Goal: Task Accomplishment & Management: Manage account settings

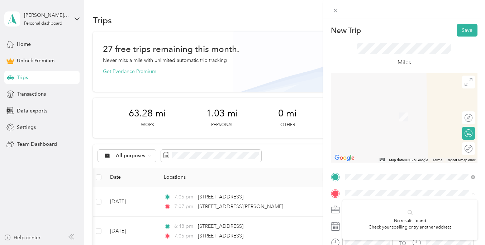
scroll to position [0, 210]
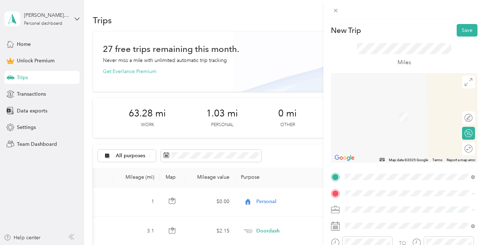
click at [372, 112] on span "[GEOGRAPHIC_DATA][US_STATE], [GEOGRAPHIC_DATA]" at bounding box center [415, 109] width 114 height 13
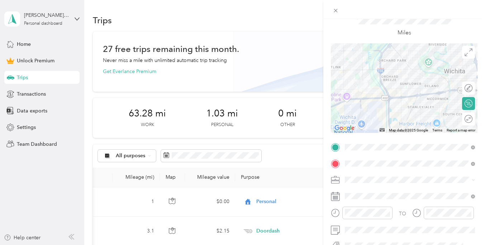
scroll to position [30, 0]
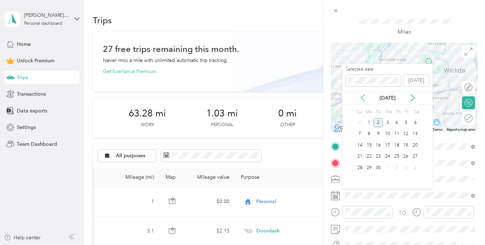
click at [361, 96] on icon at bounding box center [362, 97] width 7 height 7
click at [414, 164] on div "30" at bounding box center [414, 167] width 9 height 9
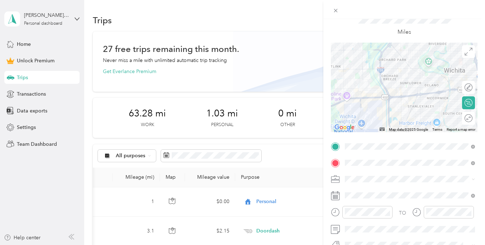
scroll to position [0, 0]
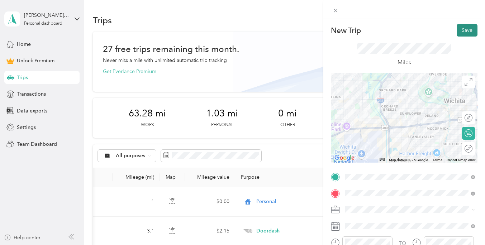
click at [468, 30] on button "Save" at bounding box center [467, 30] width 21 height 13
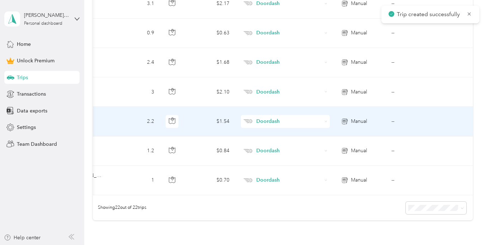
scroll to position [637, 0]
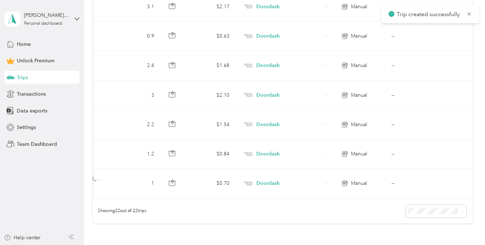
click at [438, 202] on li "100 per load" at bounding box center [439, 197] width 61 height 13
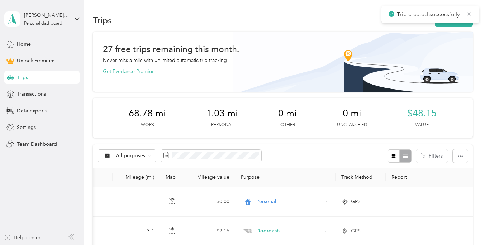
click at [39, 78] on div "Trips" at bounding box center [41, 77] width 75 height 13
click at [23, 76] on span "Trips" at bounding box center [22, 78] width 11 height 8
click at [469, 13] on icon at bounding box center [469, 14] width 6 height 6
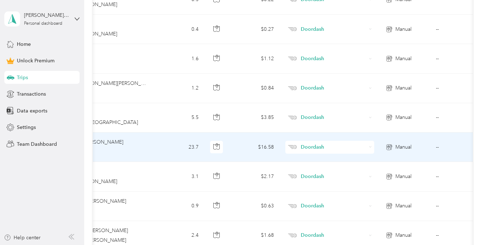
scroll to position [0, 171]
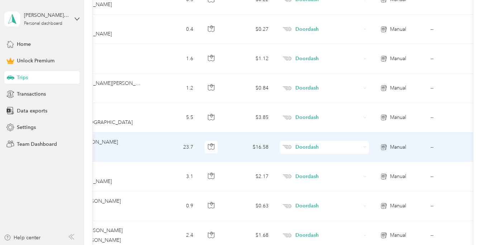
click at [433, 148] on td "--" at bounding box center [457, 147] width 65 height 29
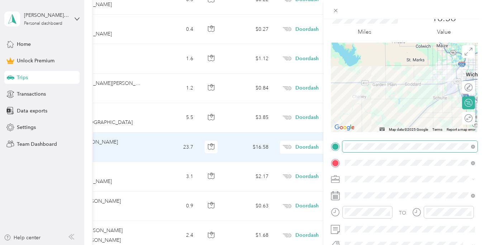
scroll to position [37, 0]
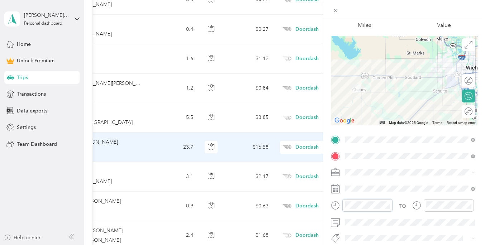
click at [341, 202] on div at bounding box center [362, 205] width 62 height 13
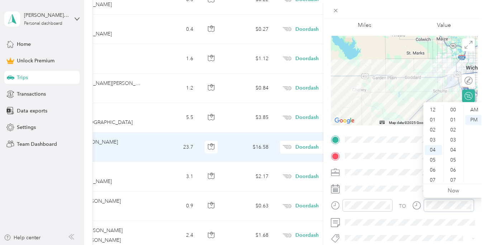
scroll to position [271, 0]
click at [433, 128] on div "06" at bounding box center [433, 130] width 17 height 10
click at [453, 135] on div "30" at bounding box center [453, 140] width 17 height 10
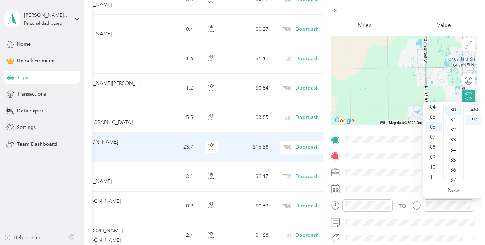
scroll to position [0, 0]
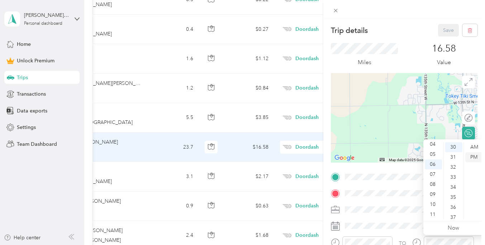
click at [472, 157] on div "PM" at bounding box center [473, 157] width 17 height 10
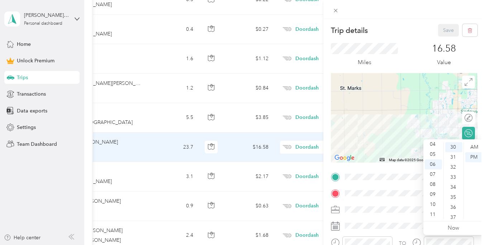
click at [403, 60] on div "Miles 16.58 Value" at bounding box center [404, 55] width 147 height 37
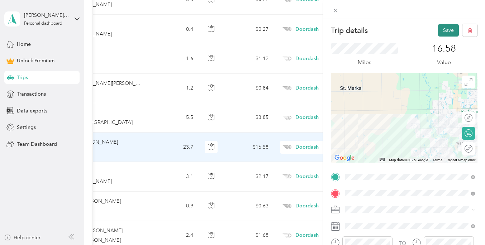
click at [445, 30] on button "Save" at bounding box center [448, 30] width 21 height 13
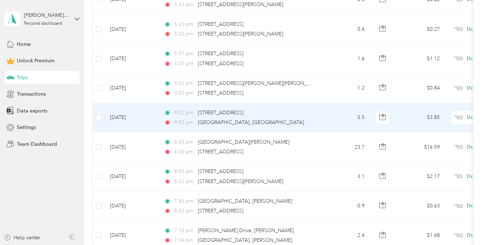
click at [116, 118] on td "[DATE]" at bounding box center [131, 117] width 54 height 29
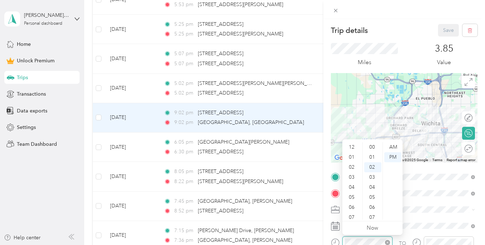
scroll to position [43, 0]
click at [353, 166] on div "06" at bounding box center [352, 164] width 17 height 10
click at [373, 203] on div "31" at bounding box center [372, 205] width 17 height 10
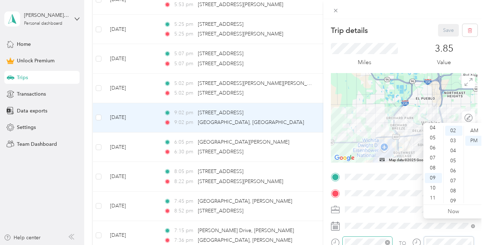
scroll to position [24, 0]
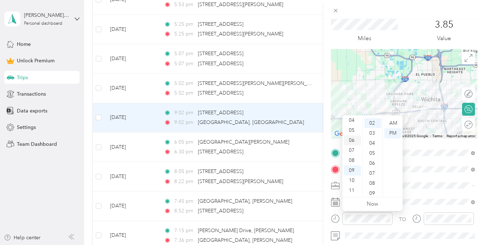
click at [354, 138] on div "06" at bounding box center [352, 140] width 17 height 10
click at [374, 178] on div "31" at bounding box center [372, 178] width 17 height 10
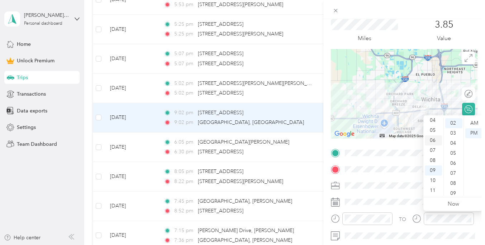
click at [436, 136] on div "06" at bounding box center [433, 140] width 17 height 10
click at [453, 182] on div "47" at bounding box center [453, 183] width 17 height 10
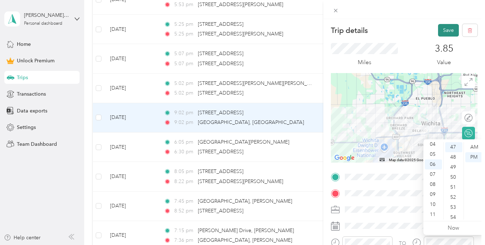
click at [451, 25] on button "Save" at bounding box center [448, 30] width 21 height 13
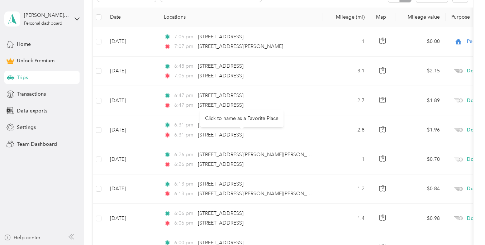
scroll to position [146, 0]
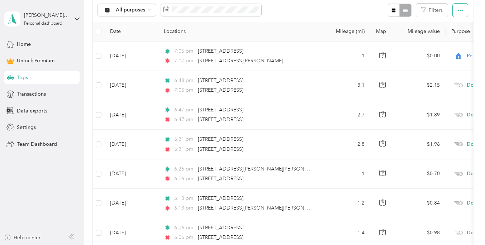
click at [465, 6] on button "button" at bounding box center [460, 10] width 15 height 13
click at [361, 14] on div "All purposes Filters" at bounding box center [283, 10] width 380 height 23
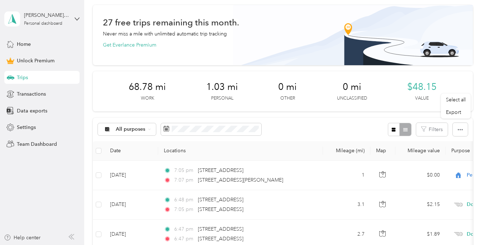
scroll to position [0, 0]
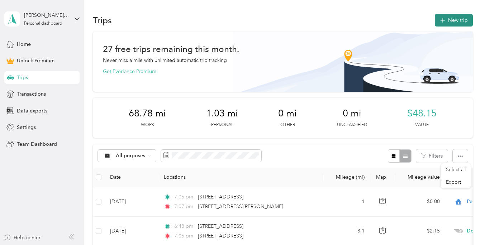
click at [454, 24] on button "New trip" at bounding box center [454, 20] width 38 height 13
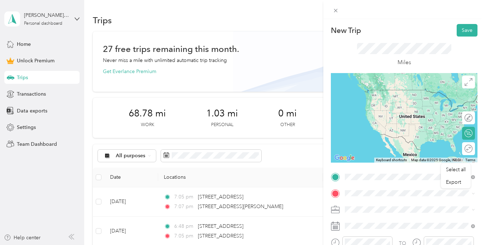
click at [379, 91] on span "[GEOGRAPHIC_DATA][US_STATE], [GEOGRAPHIC_DATA]" at bounding box center [415, 93] width 114 height 13
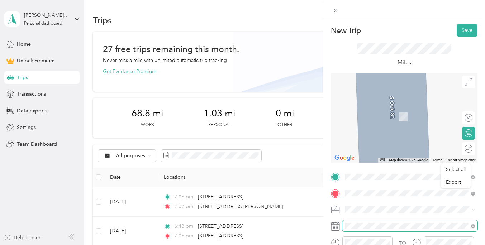
click at [358, 245] on div "Select all Export New Trip Save This trip cannot be edited because it is either…" at bounding box center [240, 245] width 481 height 0
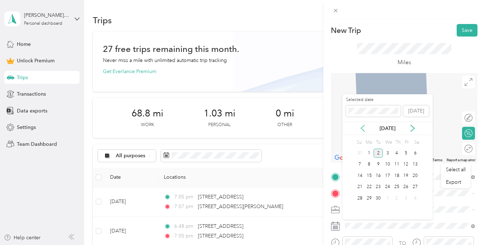
click at [364, 129] on icon at bounding box center [362, 128] width 7 height 7
click at [416, 198] on div "30" at bounding box center [414, 198] width 9 height 9
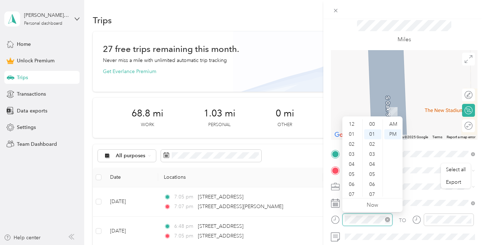
scroll to position [43, 0]
click at [355, 141] on div "06" at bounding box center [352, 142] width 17 height 10
click at [370, 136] on div "48" at bounding box center [372, 137] width 17 height 10
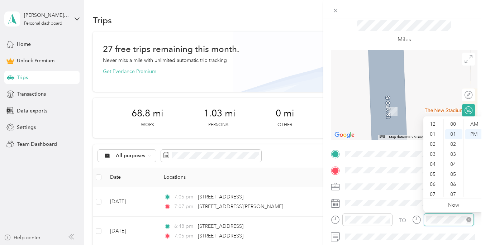
scroll to position [43, 0]
click at [434, 151] on div "07" at bounding box center [433, 152] width 17 height 10
click at [455, 123] on div "01" at bounding box center [453, 124] width 17 height 10
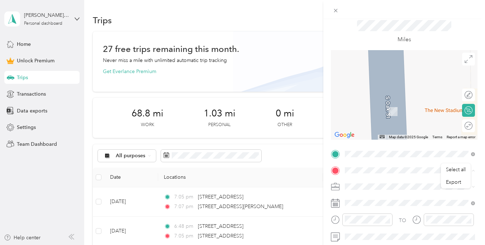
click at [333, 144] on div "New Trip Save This trip cannot be edited because it is either under review, app…" at bounding box center [404, 153] width 147 height 304
click at [374, 94] on span "[STREET_ADDRESS][PERSON_NAME][US_STATE]" at bounding box center [413, 90] width 111 height 6
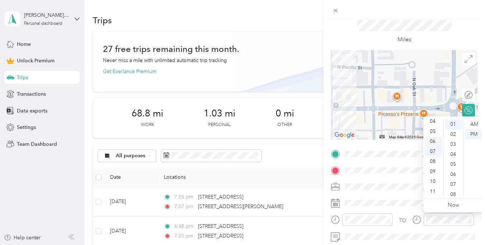
click at [435, 142] on div "06" at bounding box center [433, 142] width 17 height 10
click at [452, 172] on div "53" at bounding box center [453, 172] width 17 height 10
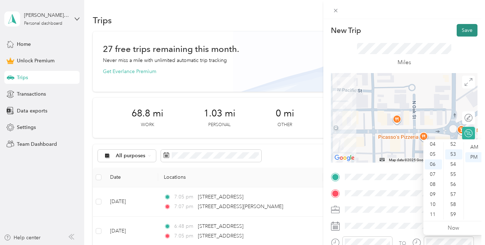
click at [464, 33] on button "Save" at bounding box center [467, 30] width 21 height 13
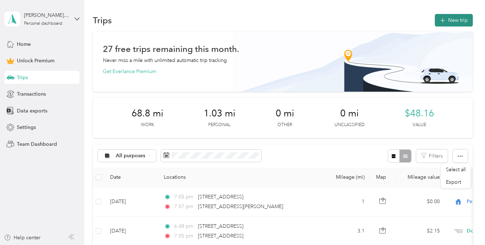
click at [461, 24] on button "New trip" at bounding box center [454, 20] width 38 height 13
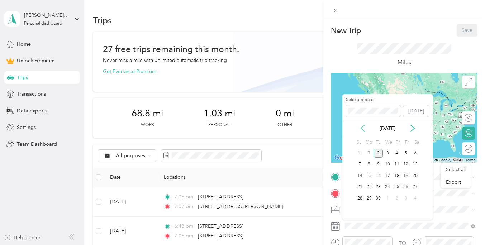
click at [361, 130] on icon at bounding box center [362, 128] width 7 height 7
click at [415, 197] on div "30" at bounding box center [414, 198] width 9 height 9
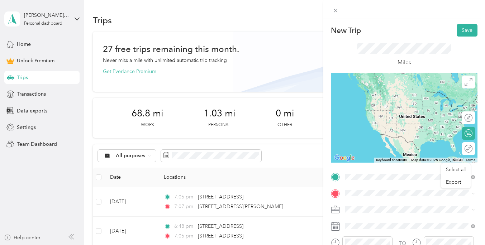
click at [370, 97] on span "[STREET_ADDRESS][PERSON_NAME][US_STATE]" at bounding box center [413, 97] width 111 height 6
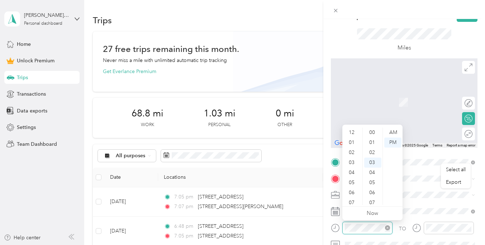
scroll to position [43, 0]
click at [350, 157] on div "07" at bounding box center [352, 160] width 17 height 10
click at [372, 141] on div "01" at bounding box center [372, 143] width 17 height 10
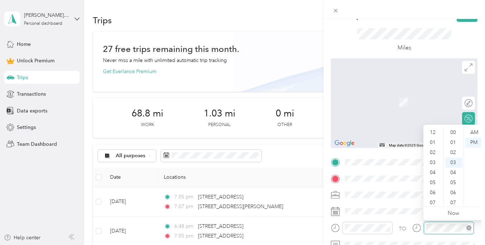
scroll to position [30, 0]
click at [434, 160] on div "07" at bounding box center [433, 160] width 17 height 10
click at [455, 192] on div "10" at bounding box center [453, 188] width 17 height 10
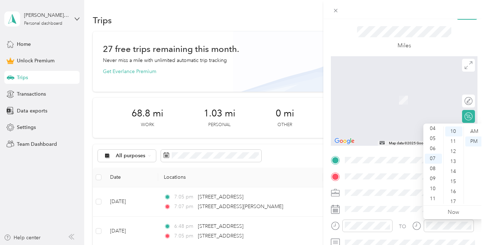
scroll to position [13, 0]
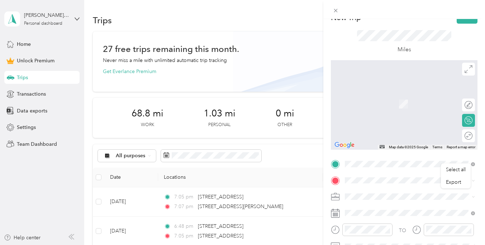
click at [361, 119] on span "Doordash" at bounding box center [358, 121] width 23 height 6
click at [366, 115] on span "West [STREET_ADDRESS][US_STATE]" at bounding box center [400, 113] width 84 height 6
click at [363, 96] on span "[GEOGRAPHIC_DATA][US_STATE], [GEOGRAPHIC_DATA]" at bounding box center [415, 96] width 114 height 13
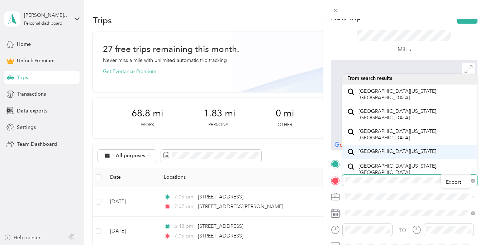
scroll to position [0, 0]
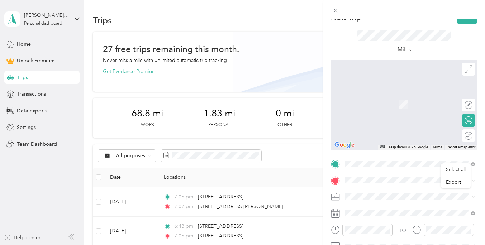
click at [368, 97] on span "Orchard Breeze Wichita, [US_STATE], [GEOGRAPHIC_DATA]" at bounding box center [408, 96] width 100 height 13
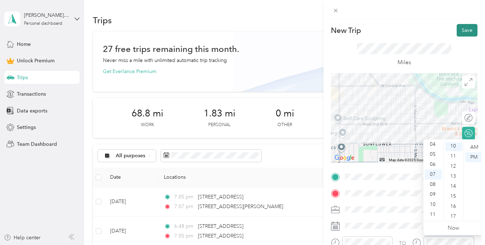
scroll to position [100, 0]
click at [466, 30] on button "Save" at bounding box center [467, 30] width 21 height 13
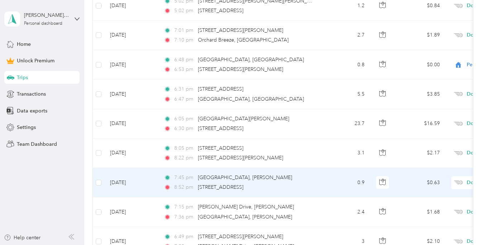
scroll to position [516, 0]
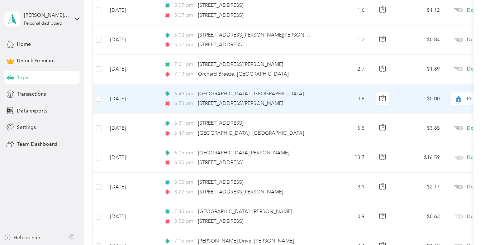
click at [127, 99] on td "[DATE]" at bounding box center [131, 98] width 54 height 29
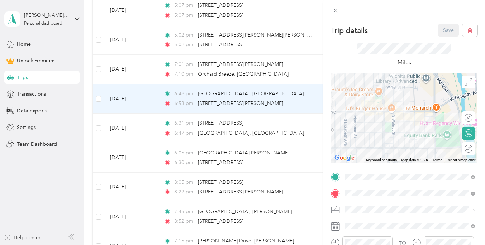
click at [361, 129] on li "Doordash" at bounding box center [409, 134] width 135 height 13
click at [450, 29] on button "Save" at bounding box center [448, 30] width 21 height 13
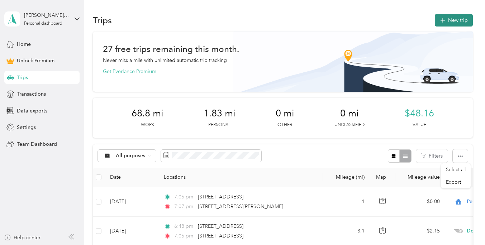
click at [447, 21] on icon "button" at bounding box center [442, 20] width 8 height 8
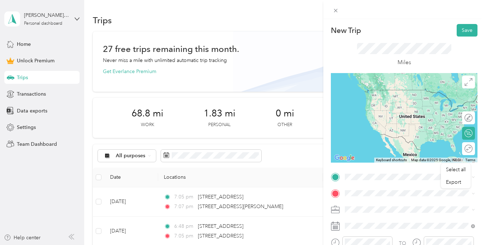
click at [382, 91] on span "Orchard Breeze Wichita, [US_STATE], [GEOGRAPHIC_DATA]" at bounding box center [408, 92] width 100 height 13
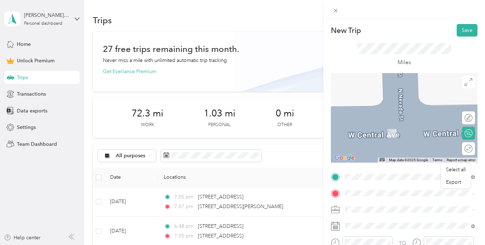
click at [359, 135] on span "Doordash" at bounding box center [358, 134] width 23 height 6
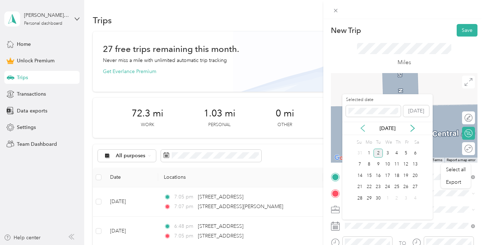
click at [362, 129] on icon at bounding box center [363, 128] width 4 height 6
click at [416, 199] on div "30" at bounding box center [414, 198] width 9 height 9
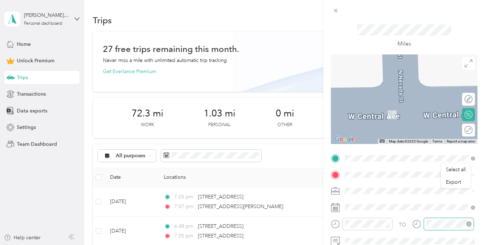
scroll to position [130, 0]
click at [376, 90] on span "[STREET_ADDRESS][US_STATE]" at bounding box center [394, 87] width 72 height 6
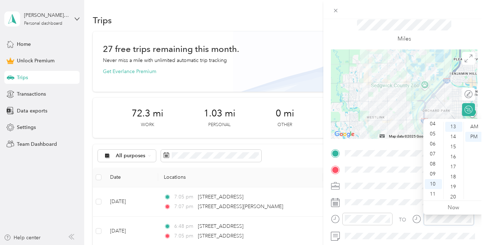
scroll to position [24, 0]
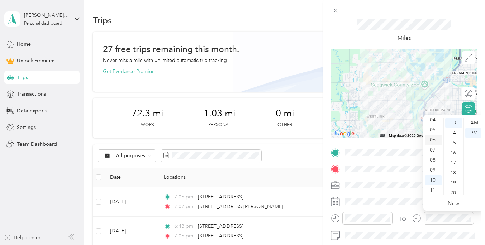
click at [435, 144] on div "06" at bounding box center [433, 140] width 17 height 10
click at [434, 151] on div "07" at bounding box center [433, 150] width 17 height 10
click at [453, 187] on div "48" at bounding box center [453, 186] width 17 height 10
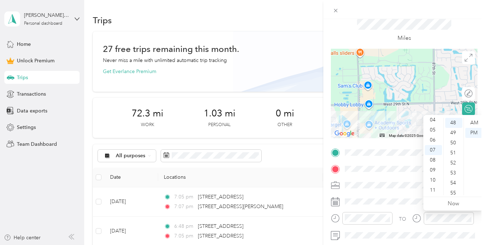
scroll to position [0, 0]
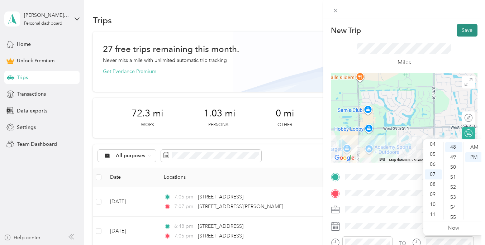
click at [463, 28] on button "Save" at bounding box center [467, 30] width 21 height 13
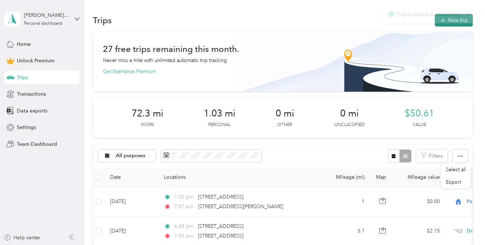
click at [448, 24] on button "New trip" at bounding box center [454, 20] width 38 height 13
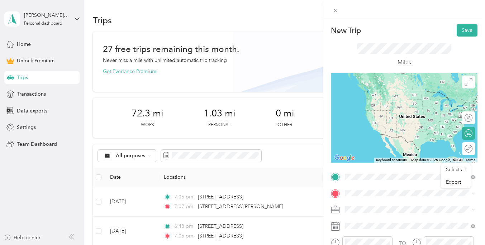
click at [400, 90] on span "[STREET_ADDRESS][US_STATE]" at bounding box center [394, 90] width 72 height 6
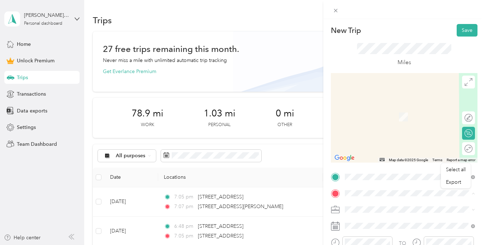
click at [375, 112] on span "[GEOGRAPHIC_DATA] [US_STATE], [GEOGRAPHIC_DATA]" at bounding box center [398, 109] width 81 height 13
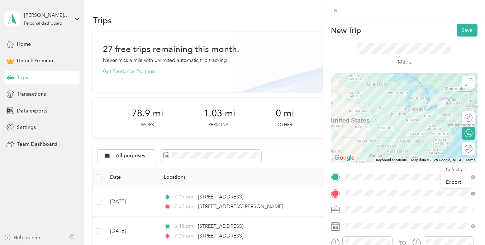
scroll to position [4, 0]
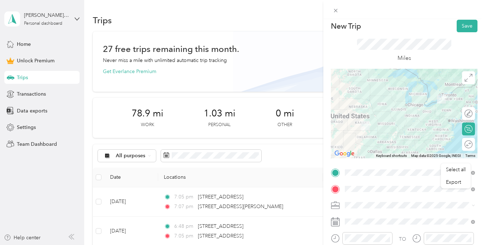
click at [392, 154] on span "[GEOGRAPHIC_DATA] [GEOGRAPHIC_DATA], [US_STATE], [GEOGRAPHIC_DATA]" at bounding box center [415, 147] width 114 height 19
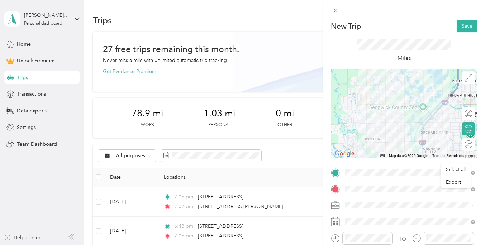
click at [371, 130] on div "Doordash" at bounding box center [409, 130] width 125 height 8
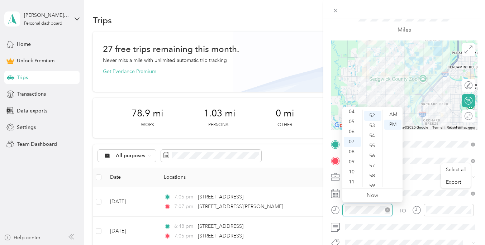
scroll to position [522, 0]
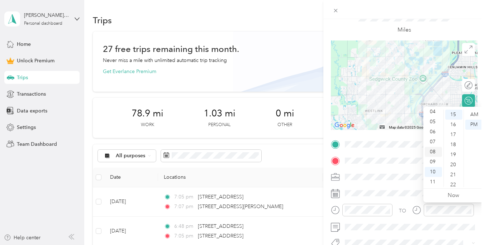
click at [433, 150] on div "08" at bounding box center [433, 152] width 17 height 10
click at [454, 156] on div "19" at bounding box center [453, 155] width 17 height 10
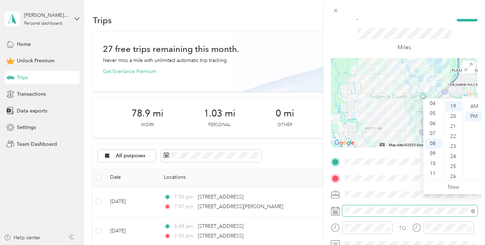
scroll to position [0, 0]
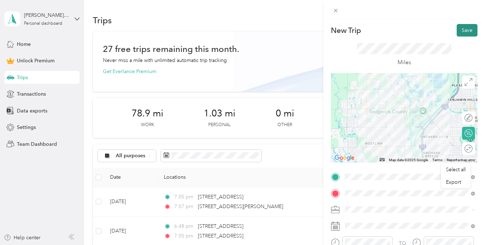
click at [470, 32] on button "Save" at bounding box center [467, 30] width 21 height 13
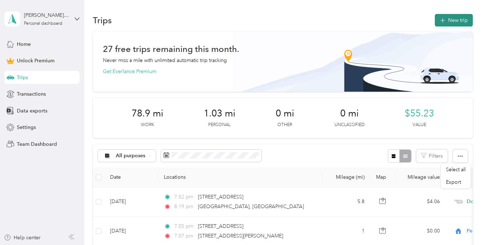
click at [466, 16] on button "New trip" at bounding box center [454, 20] width 38 height 13
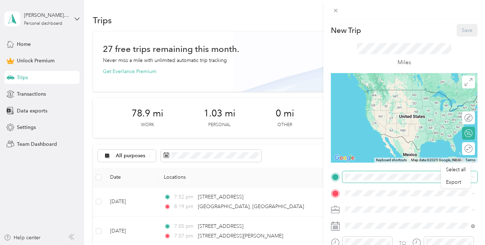
click at [376, 181] on span at bounding box center [409, 176] width 135 height 11
click at [368, 89] on span "[GEOGRAPHIC_DATA] [GEOGRAPHIC_DATA], [US_STATE], [GEOGRAPHIC_DATA]" at bounding box center [415, 96] width 114 height 19
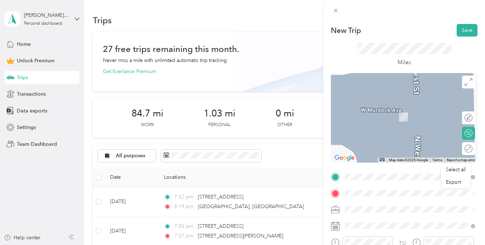
click at [361, 134] on span "Doordash" at bounding box center [358, 134] width 23 height 6
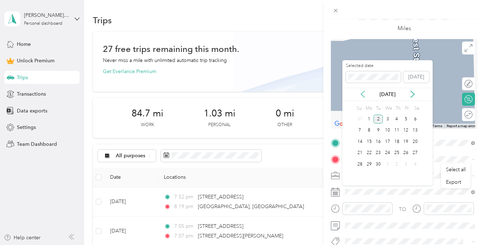
click at [360, 92] on icon at bounding box center [362, 94] width 7 height 7
click at [416, 162] on div "30" at bounding box center [414, 164] width 9 height 9
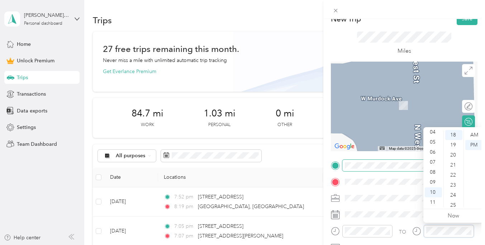
scroll to position [13, 0]
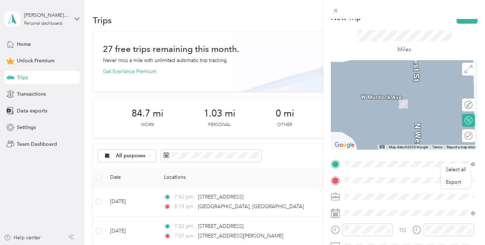
click at [371, 124] on span "[STREET_ADDRESS][US_STATE]" at bounding box center [394, 121] width 72 height 6
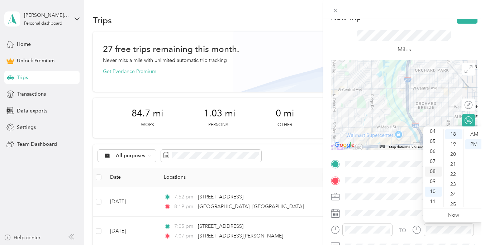
click at [435, 173] on div "08" at bounding box center [433, 172] width 17 height 10
click at [454, 180] on div "31" at bounding box center [453, 184] width 17 height 10
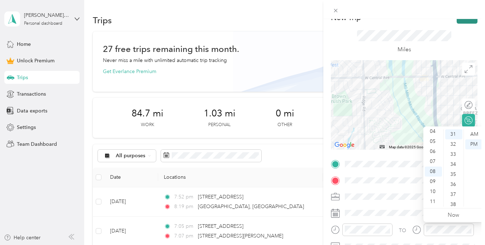
click at [463, 22] on button "Save" at bounding box center [467, 17] width 21 height 13
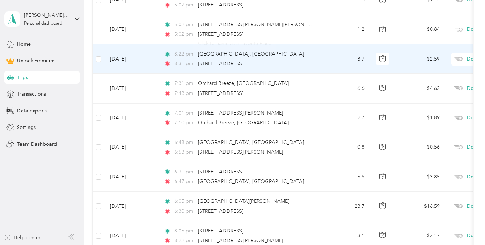
scroll to position [550, 0]
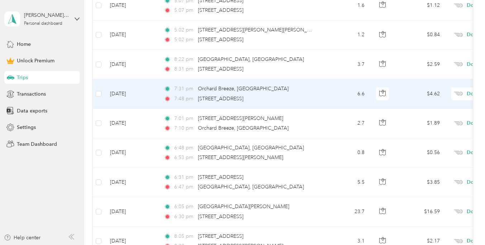
click at [126, 94] on td "[DATE]" at bounding box center [131, 93] width 54 height 29
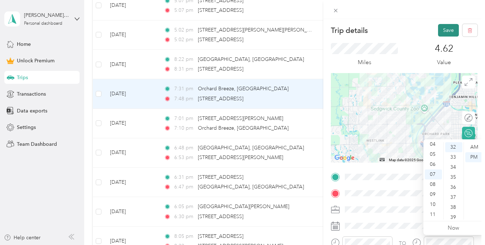
click at [442, 27] on button "Save" at bounding box center [448, 30] width 21 height 13
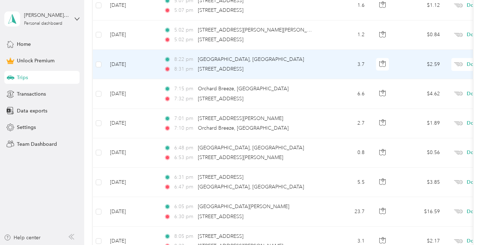
click at [132, 64] on td "[DATE]" at bounding box center [131, 64] width 54 height 29
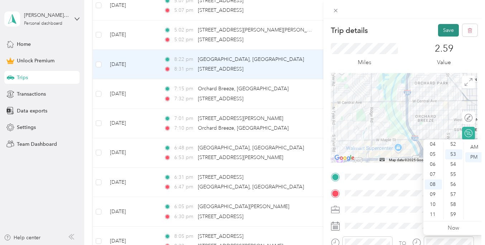
click at [446, 34] on button "Save" at bounding box center [448, 30] width 21 height 13
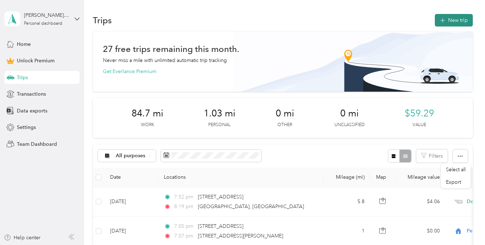
click at [450, 20] on button "New trip" at bounding box center [454, 20] width 38 height 13
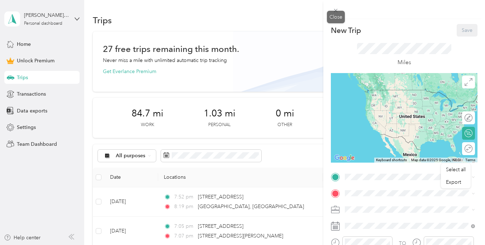
click at [335, 245] on div "Select all Export New Trip Save This trip cannot be edited because it is either…" at bounding box center [240, 245] width 481 height 0
click at [337, 8] on icon at bounding box center [336, 11] width 6 height 6
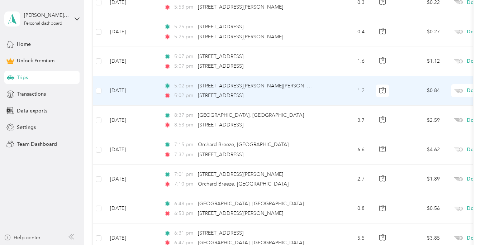
scroll to position [498, 0]
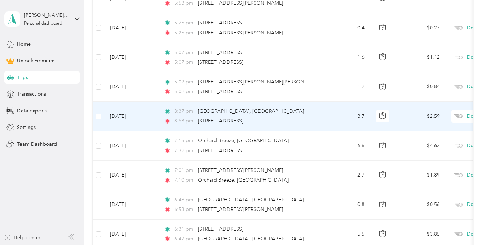
click at [120, 116] on td "[DATE]" at bounding box center [131, 116] width 54 height 29
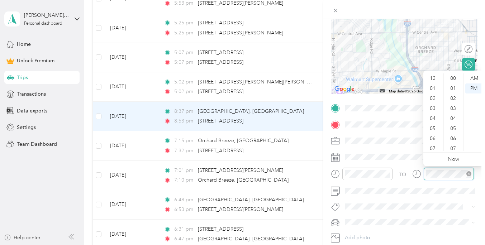
scroll to position [43, 0]
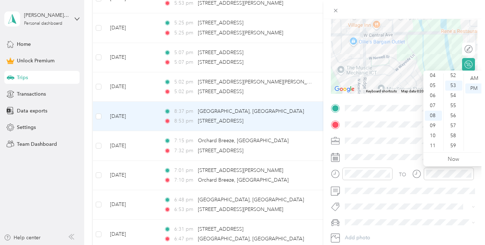
click at [434, 198] on div "TO Add photo" at bounding box center [404, 180] width 147 height 157
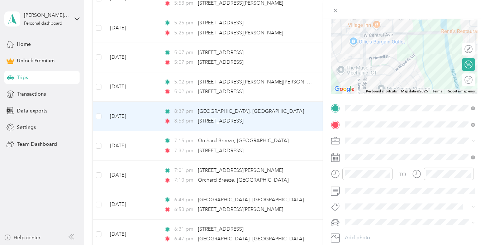
click at [400, 5] on div at bounding box center [404, 9] width 162 height 19
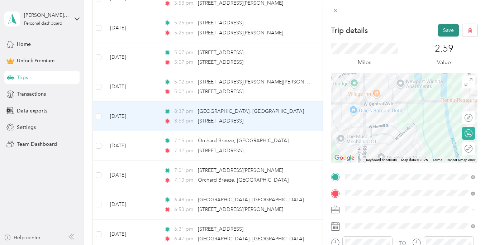
click at [445, 30] on button "Save" at bounding box center [448, 30] width 21 height 13
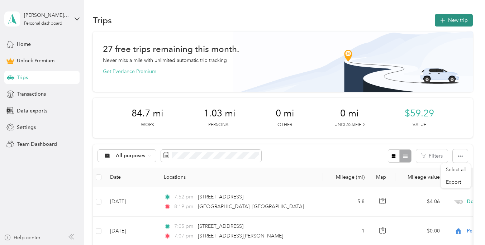
click at [463, 22] on button "New trip" at bounding box center [454, 20] width 38 height 13
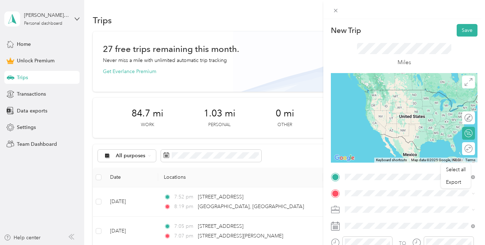
click at [367, 121] on span "[STREET_ADDRESS][US_STATE]" at bounding box center [394, 117] width 72 height 6
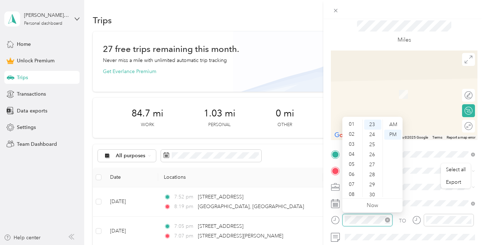
scroll to position [43, 0]
click at [354, 161] on div "08" at bounding box center [352, 162] width 17 height 10
click at [375, 145] on div "02" at bounding box center [372, 145] width 17 height 10
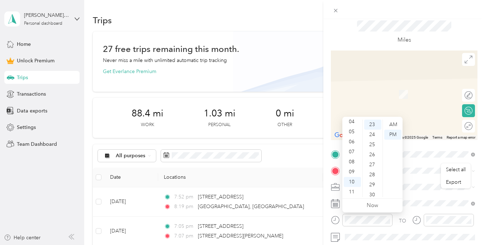
click at [417, 194] on div "TO Add photo" at bounding box center [404, 227] width 147 height 157
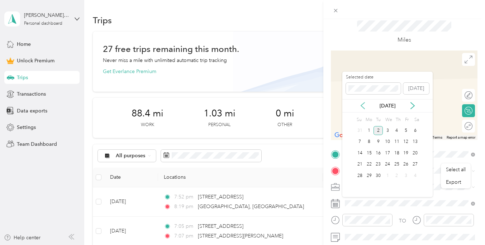
click at [362, 106] on icon at bounding box center [362, 105] width 7 height 7
click at [416, 174] on div "30" at bounding box center [414, 175] width 9 height 9
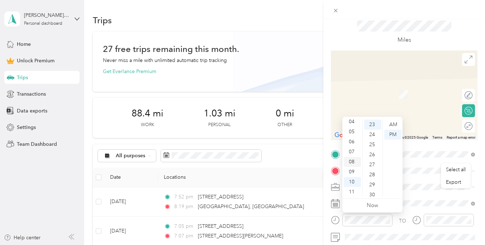
click at [355, 162] on div "08" at bounding box center [352, 162] width 17 height 10
click at [373, 146] on div "02" at bounding box center [372, 145] width 17 height 10
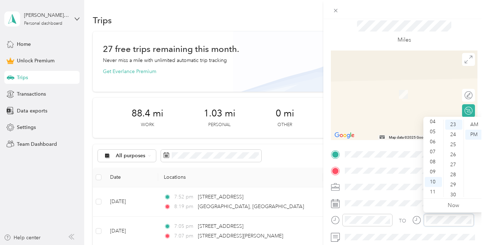
scroll to position [231, 0]
click at [434, 163] on div "08" at bounding box center [433, 162] width 17 height 10
click at [454, 136] on div "19" at bounding box center [453, 137] width 17 height 10
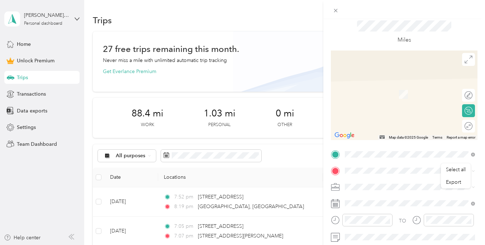
click at [376, 114] on span "[STREET_ADDRESS][US_STATE]" at bounding box center [394, 111] width 72 height 6
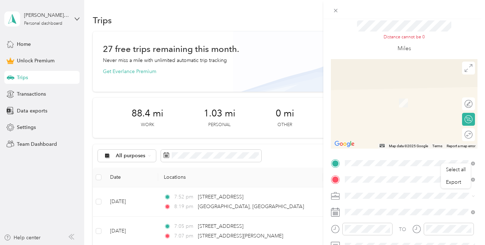
click at [371, 118] on span "[PERSON_NAME], [US_STATE], [GEOGRAPHIC_DATA]" at bounding box center [415, 115] width 114 height 13
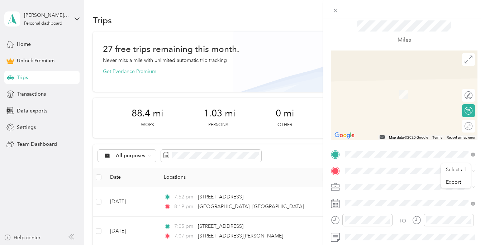
click at [381, 109] on span "[GEOGRAPHIC_DATA][PERSON_NAME][US_STATE], [GEOGRAPHIC_DATA]" at bounding box center [415, 106] width 114 height 13
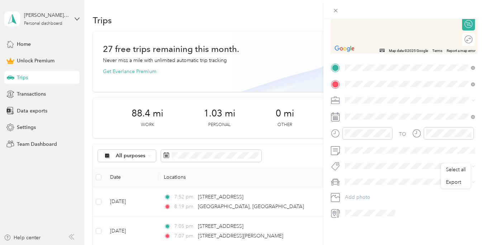
click at [385, 130] on span "[GEOGRAPHIC_DATA][PERSON_NAME][US_STATE], [GEOGRAPHIC_DATA]" at bounding box center [415, 133] width 114 height 13
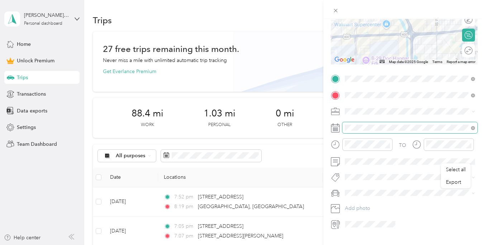
scroll to position [106, 0]
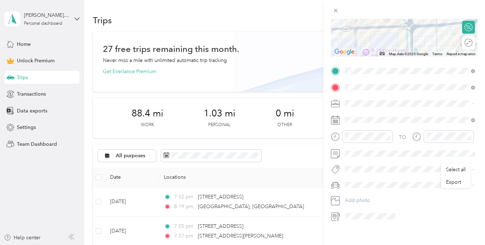
click at [388, 107] on span at bounding box center [409, 103] width 135 height 11
click at [361, 137] on li "Doordash" at bounding box center [409, 141] width 135 height 13
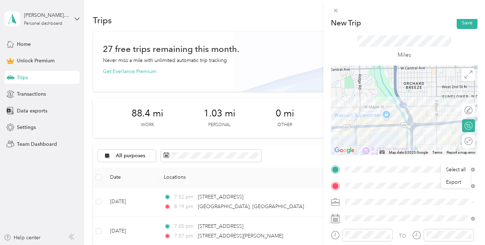
scroll to position [0, 0]
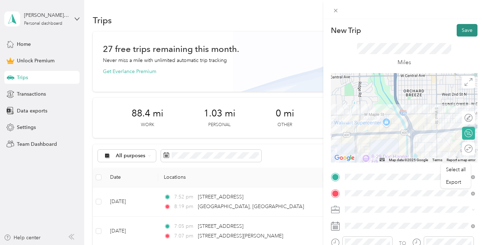
click at [464, 33] on button "Save" at bounding box center [467, 30] width 21 height 13
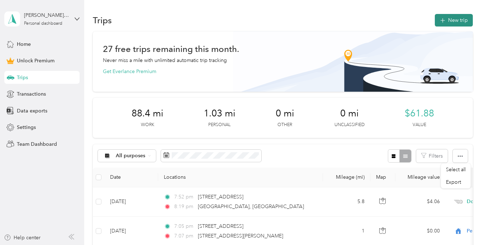
click at [471, 24] on button "New trip" at bounding box center [454, 20] width 38 height 13
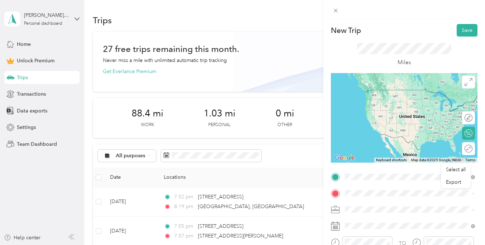
click at [381, 133] on span "[GEOGRAPHIC_DATA][PERSON_NAME][US_STATE], [GEOGRAPHIC_DATA]" at bounding box center [415, 139] width 114 height 13
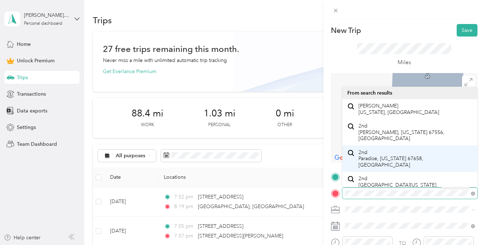
scroll to position [13, 0]
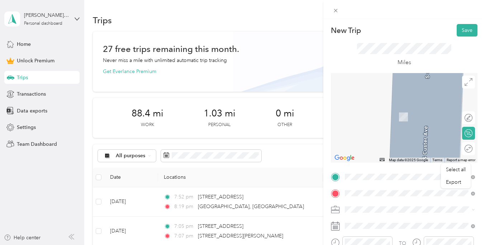
click at [378, 98] on span "[PERSON_NAME] [US_STATE], [GEOGRAPHIC_DATA]" at bounding box center [398, 96] width 81 height 13
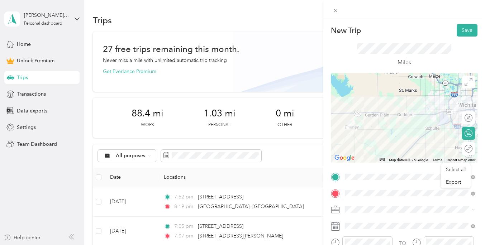
click at [364, 133] on span "Doordash" at bounding box center [358, 134] width 23 height 6
click at [468, 27] on button "Save" at bounding box center [467, 30] width 21 height 13
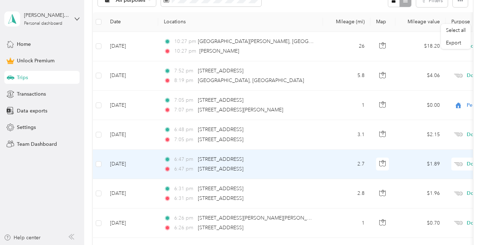
scroll to position [79, 0]
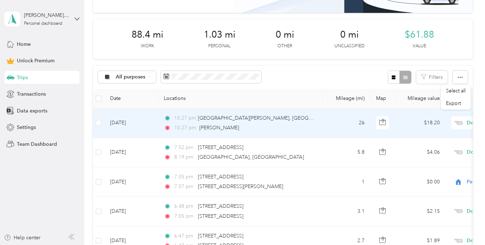
click at [128, 123] on td "[DATE]" at bounding box center [131, 123] width 54 height 29
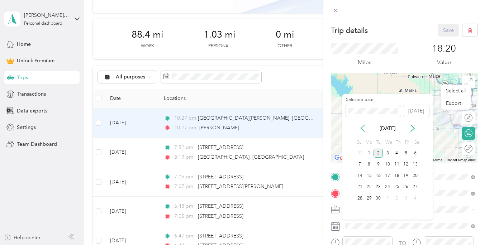
click at [361, 128] on icon at bounding box center [363, 128] width 4 height 6
click at [416, 197] on div "30" at bounding box center [414, 198] width 9 height 9
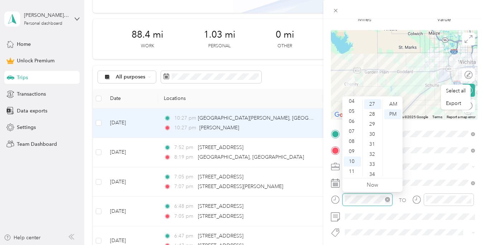
scroll to position [43, 0]
click at [357, 143] on div "08" at bounding box center [352, 142] width 17 height 10
click at [372, 136] on div "30" at bounding box center [372, 134] width 17 height 10
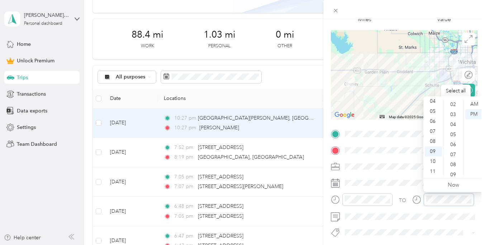
scroll to position [0, 0]
click at [453, 111] on div "01" at bounding box center [453, 114] width 17 height 10
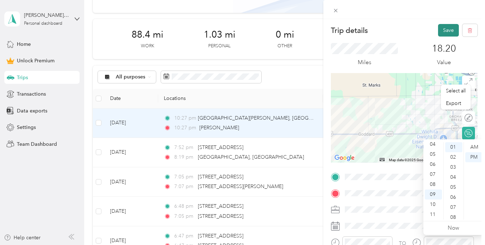
click at [443, 25] on button "Save" at bounding box center [448, 30] width 21 height 13
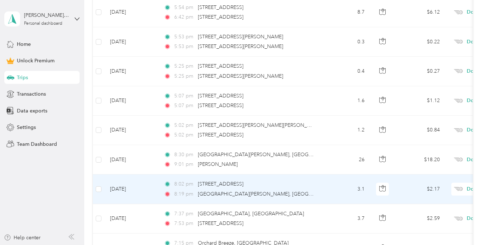
scroll to position [463, 0]
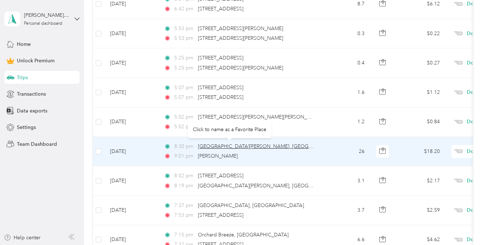
click at [216, 149] on span "[GEOGRAPHIC_DATA][PERSON_NAME], [GEOGRAPHIC_DATA]" at bounding box center [271, 146] width 146 height 6
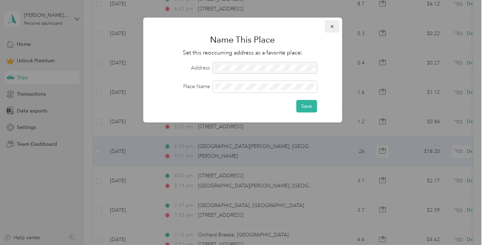
click at [330, 26] on icon "button" at bounding box center [331, 26] width 5 height 5
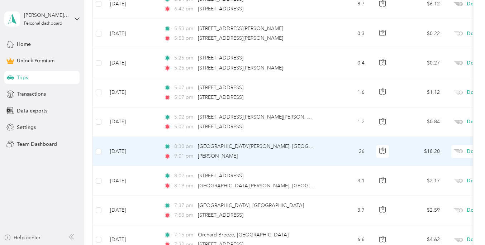
click at [121, 153] on td "[DATE]" at bounding box center [131, 151] width 54 height 29
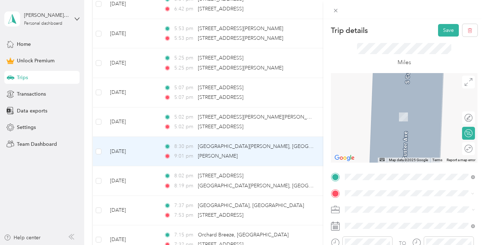
click at [373, 114] on div "[GEOGRAPHIC_DATA][STREET_ADDRESS][PERSON_NAME][US_STATE]" at bounding box center [409, 109] width 125 height 15
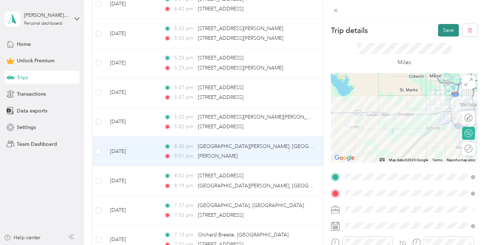
click at [440, 34] on button "Save" at bounding box center [448, 30] width 21 height 13
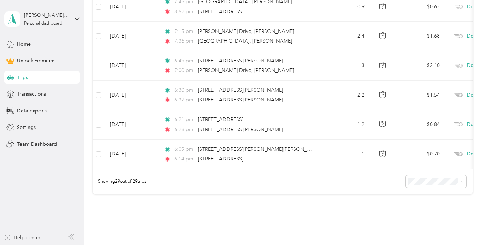
scroll to position [873, 0]
click at [429, 224] on li "100 per load" at bounding box center [439, 217] width 61 height 13
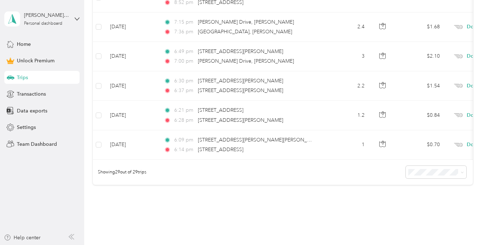
scroll to position [921, 0]
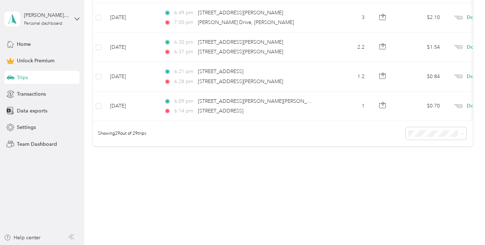
click at [432, 156] on div "50 per load" at bounding box center [439, 160] width 51 height 8
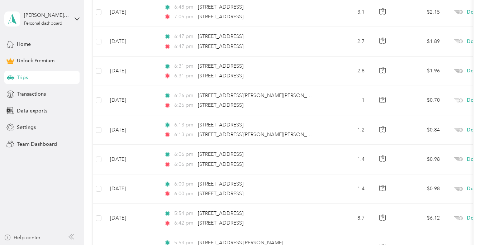
scroll to position [921, 0]
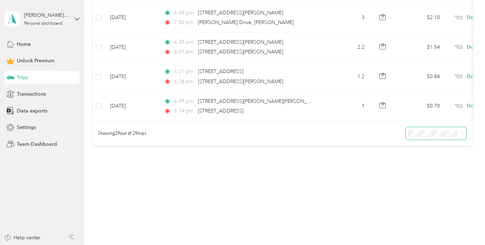
click at [414, 130] on span at bounding box center [436, 133] width 61 height 13
click at [428, 171] on span "100 per load" at bounding box center [428, 172] width 29 height 6
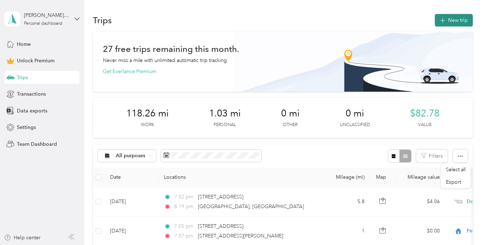
click at [465, 16] on button "New trip" at bounding box center [454, 20] width 38 height 13
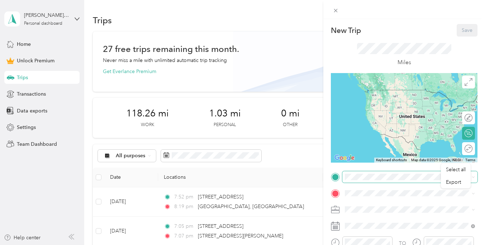
click at [374, 173] on span at bounding box center [409, 176] width 135 height 11
click at [395, 91] on span "[GEOGRAPHIC_DATA][STREET_ADDRESS][PERSON_NAME][US_STATE]" at bounding box center [415, 93] width 114 height 13
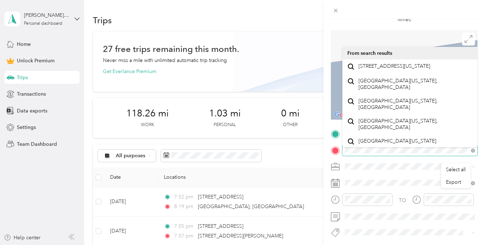
scroll to position [44, 0]
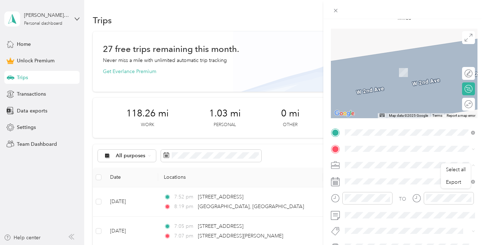
click at [358, 88] on span "Doordash" at bounding box center [358, 90] width 23 height 6
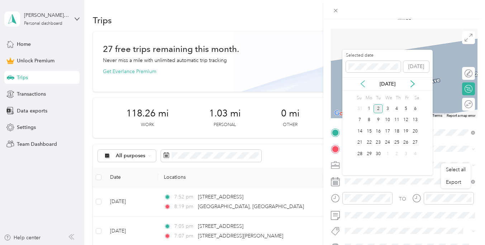
click at [364, 84] on icon at bounding box center [362, 83] width 7 height 7
click at [361, 163] on div "31" at bounding box center [359, 165] width 9 height 9
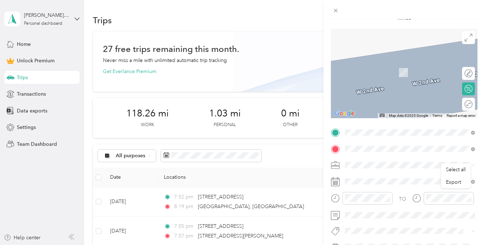
click at [371, 61] on span "[STREET_ADDRESS][US_STATE]" at bounding box center [394, 61] width 72 height 6
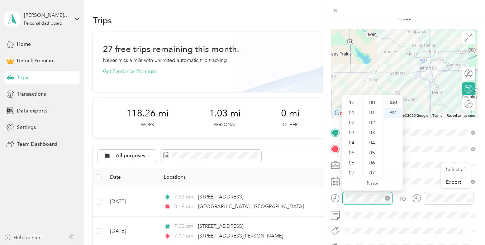
scroll to position [43, 0]
click at [355, 116] on div "06" at bounding box center [352, 120] width 17 height 10
click at [355, 122] on div "06" at bounding box center [352, 120] width 17 height 10
click at [373, 105] on div "00" at bounding box center [372, 103] width 17 height 10
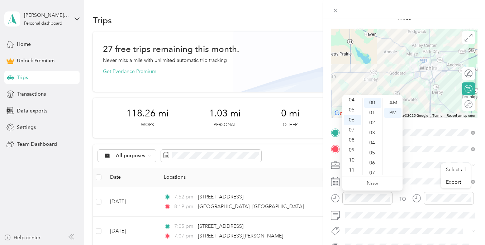
click at [435, 206] on div at bounding box center [443, 201] width 62 height 18
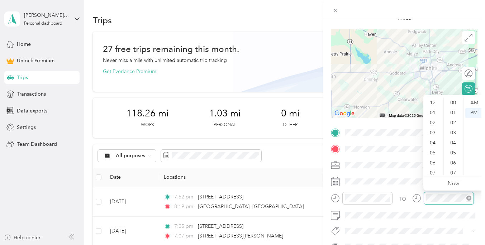
scroll to position [43, 0]
click at [433, 120] on div "06" at bounding box center [433, 120] width 17 height 10
click at [453, 104] on div "28" at bounding box center [453, 106] width 17 height 10
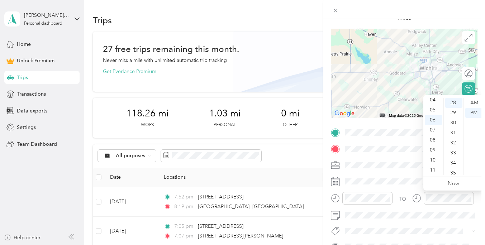
click at [406, 170] on span at bounding box center [409, 164] width 135 height 11
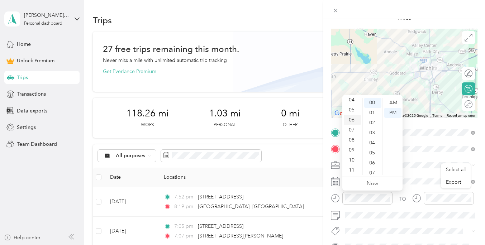
click at [353, 121] on div "06" at bounding box center [352, 120] width 17 height 10
click at [374, 151] on div "28" at bounding box center [372, 152] width 17 height 10
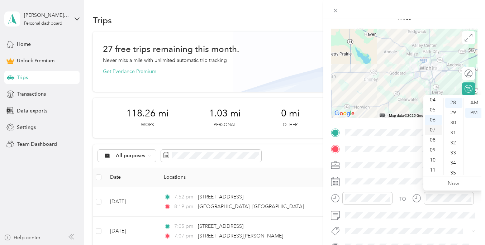
click at [435, 130] on div "07" at bounding box center [433, 130] width 17 height 10
click at [454, 101] on div "00" at bounding box center [453, 103] width 17 height 10
click at [399, 169] on span at bounding box center [409, 164] width 135 height 11
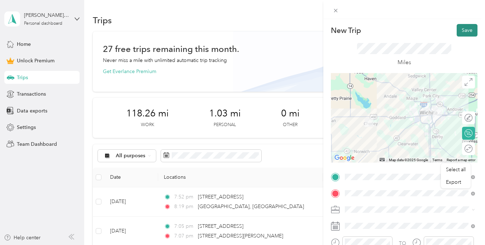
click at [468, 30] on button "Save" at bounding box center [467, 30] width 21 height 13
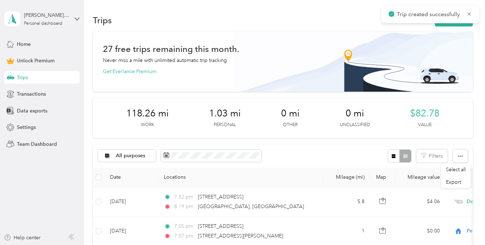
click at [451, 23] on div "Trip created successfully" at bounding box center [430, 15] width 98 height 18
click at [470, 12] on icon at bounding box center [469, 14] width 6 height 6
click at [454, 17] on p "Trip created successfully" at bounding box center [429, 14] width 65 height 9
click at [456, 19] on button "New trip" at bounding box center [454, 20] width 38 height 13
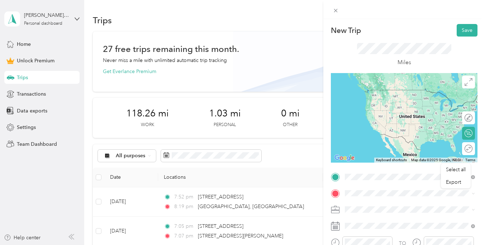
click at [369, 93] on span "[STREET_ADDRESS][US_STATE]" at bounding box center [394, 90] width 72 height 6
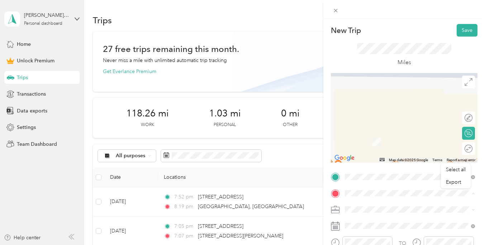
click at [324, 200] on form "New Trip Save This trip cannot be edited because it is either under review, app…" at bounding box center [404, 176] width 162 height 304
click at [358, 135] on div "Doordash" at bounding box center [409, 133] width 125 height 8
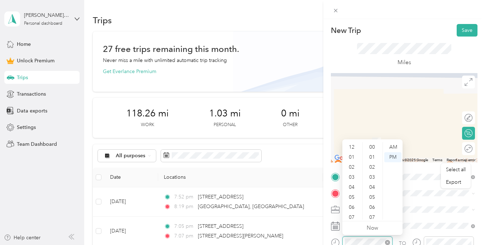
scroll to position [43, 0]
click at [354, 176] on div "07" at bounding box center [352, 175] width 17 height 10
click at [373, 175] on div "03" at bounding box center [372, 177] width 17 height 10
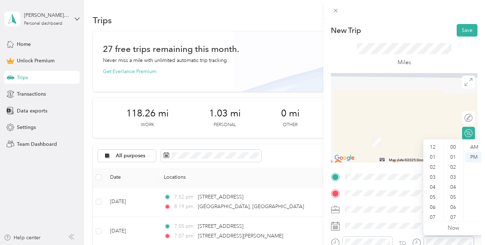
scroll to position [43, 0]
click at [433, 174] on div "07" at bounding box center [433, 175] width 17 height 10
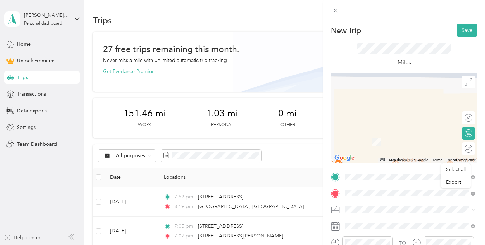
click at [380, 109] on span "[STREET_ADDRESS][US_STATE]" at bounding box center [394, 106] width 72 height 6
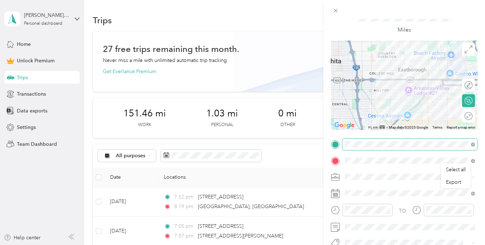
scroll to position [33, 0]
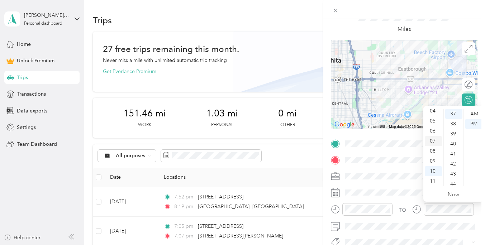
click at [435, 139] on div "07" at bounding box center [433, 141] width 17 height 10
click at [454, 153] on div "13" at bounding box center [453, 151] width 17 height 10
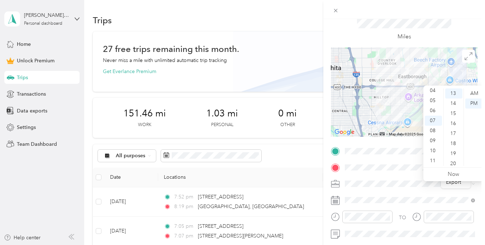
scroll to position [0, 0]
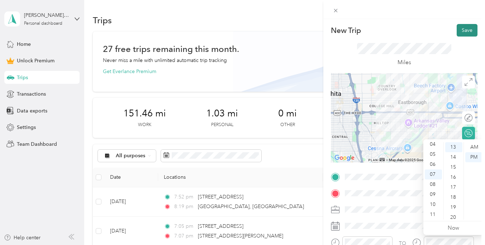
click at [462, 33] on button "Save" at bounding box center [467, 30] width 21 height 13
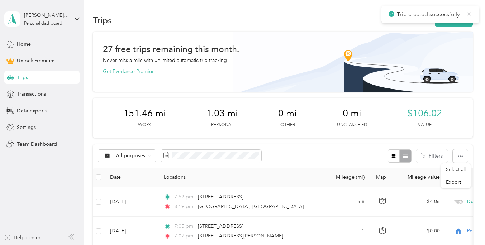
click at [467, 14] on icon at bounding box center [469, 14] width 6 height 6
click at [458, 26] on button "New trip" at bounding box center [454, 20] width 38 height 13
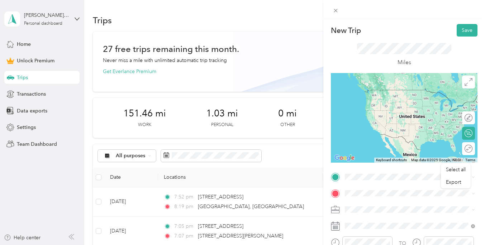
click at [374, 202] on span "[STREET_ADDRESS][US_STATE]" at bounding box center [394, 202] width 72 height 6
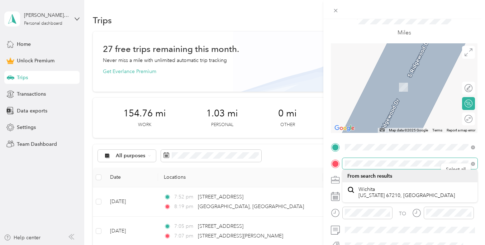
scroll to position [36, 0]
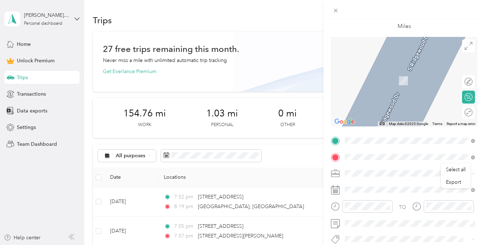
click at [326, 149] on form "New Trip Save This trip cannot be edited because it is either under review, app…" at bounding box center [404, 140] width 162 height 304
click at [366, 152] on span at bounding box center [409, 157] width 135 height 11
click at [363, 161] on span at bounding box center [409, 157] width 135 height 11
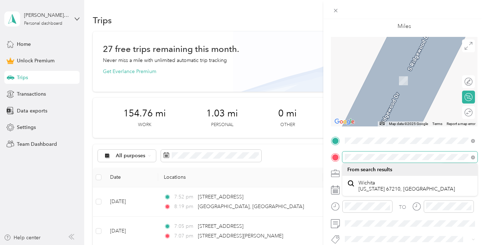
click at [323, 154] on form "New Trip Save This trip cannot be edited because it is either under review, app…" at bounding box center [404, 140] width 162 height 304
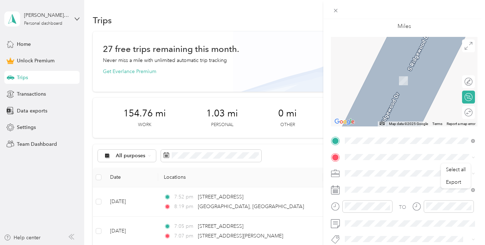
click at [358, 95] on span "Doordash" at bounding box center [358, 98] width 23 height 6
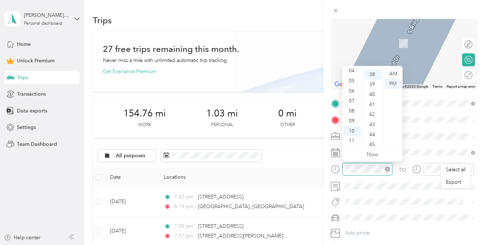
scroll to position [381, 0]
click at [355, 100] on div "07" at bounding box center [352, 101] width 17 height 10
click at [372, 117] on div "16" at bounding box center [372, 116] width 17 height 10
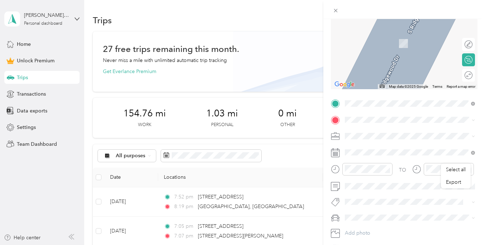
click at [325, 175] on form "New Trip Save This trip cannot be edited because it is either under review, app…" at bounding box center [404, 103] width 162 height 304
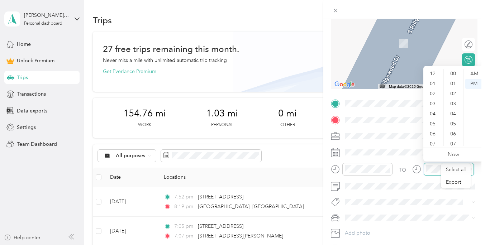
scroll to position [43, 0]
click at [434, 100] on div "07" at bounding box center [433, 101] width 17 height 10
click at [454, 110] on div "30" at bounding box center [453, 109] width 17 height 10
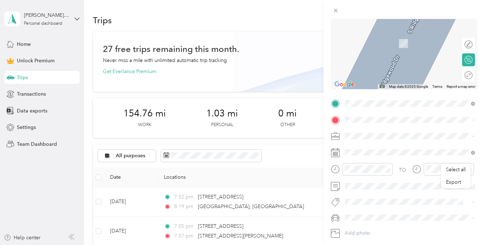
click at [372, 146] on span "[PERSON_NAME][GEOGRAPHIC_DATA], [US_STATE], [GEOGRAPHIC_DATA]" at bounding box center [415, 149] width 114 height 13
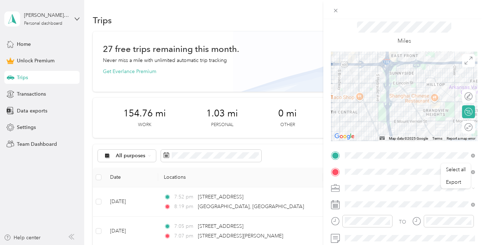
scroll to position [0, 0]
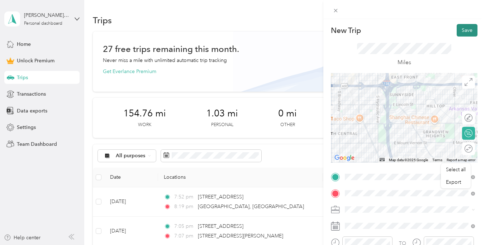
click at [467, 29] on button "Save" at bounding box center [467, 30] width 21 height 13
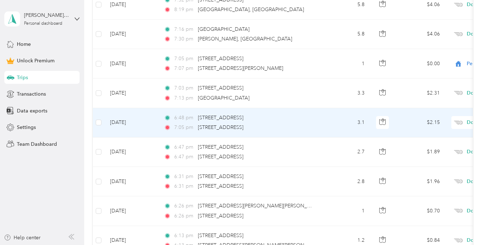
scroll to position [192, 0]
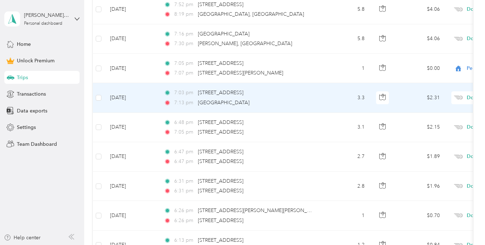
click at [114, 99] on td "[DATE]" at bounding box center [131, 97] width 54 height 29
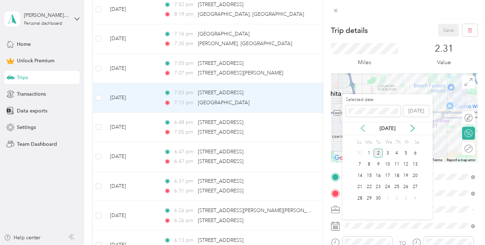
click at [362, 126] on icon at bounding box center [362, 128] width 7 height 7
click at [361, 210] on div "31" at bounding box center [359, 209] width 9 height 9
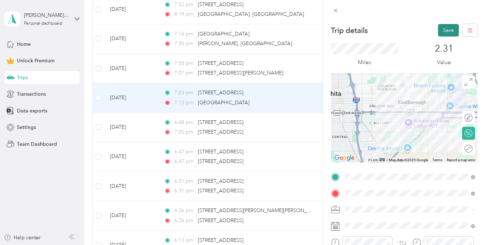
click at [451, 27] on button "Save" at bounding box center [448, 30] width 21 height 13
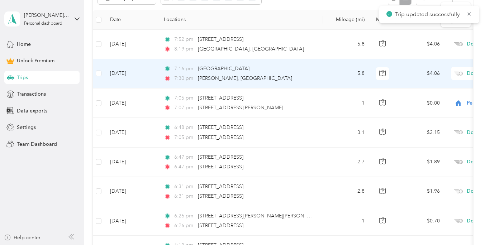
scroll to position [157, 0]
click at [129, 73] on td "[DATE]" at bounding box center [131, 73] width 54 height 29
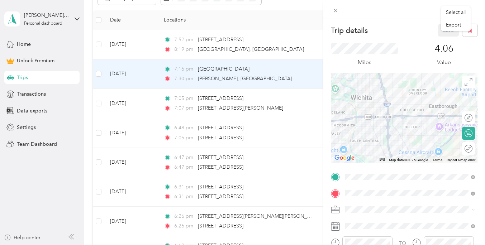
scroll to position [21, 0]
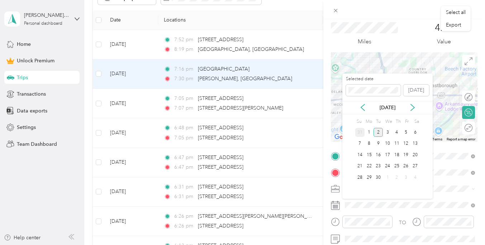
click at [360, 131] on div "31" at bounding box center [359, 132] width 9 height 9
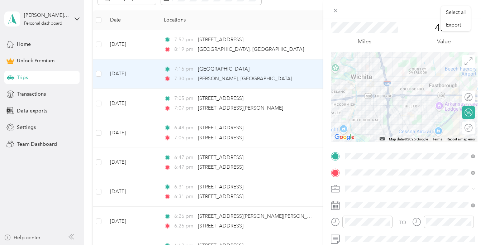
scroll to position [0, 0]
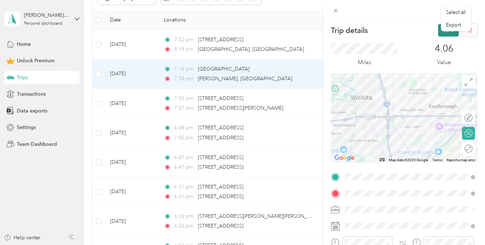
click at [440, 33] on button "Save" at bounding box center [448, 30] width 21 height 13
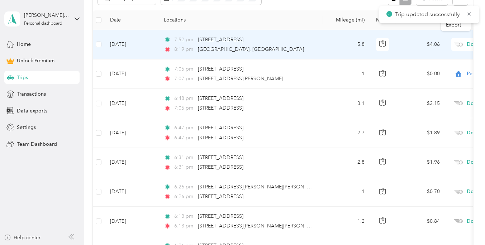
click at [125, 45] on td "[DATE]" at bounding box center [131, 44] width 54 height 29
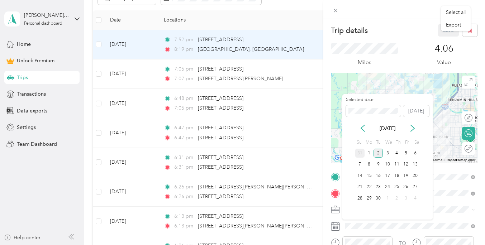
click at [360, 151] on div "31" at bounding box center [359, 153] width 9 height 9
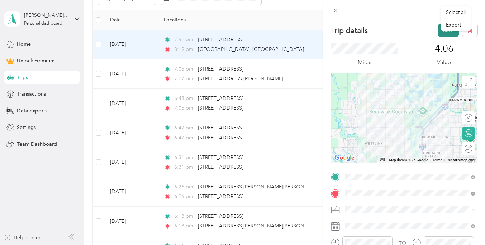
click at [442, 34] on button "Save" at bounding box center [448, 30] width 21 height 13
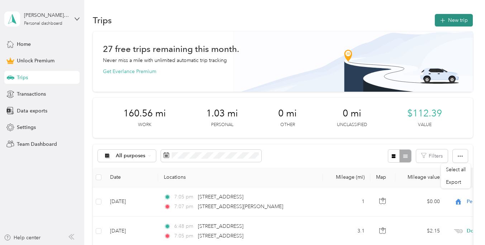
click at [472, 20] on button "New trip" at bounding box center [454, 20] width 38 height 13
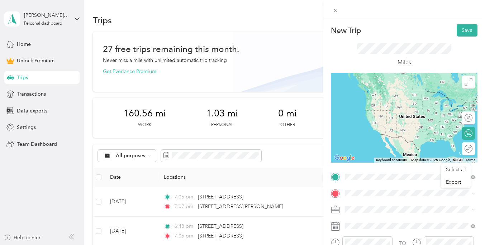
click at [366, 140] on span "[GEOGRAPHIC_DATA] [GEOGRAPHIC_DATA], [US_STATE], [GEOGRAPHIC_DATA]" at bounding box center [415, 136] width 114 height 19
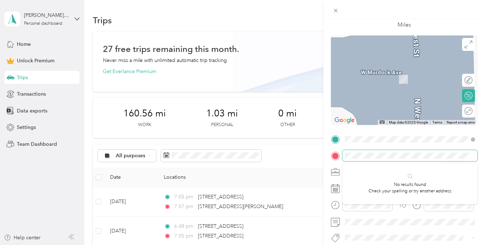
scroll to position [45, 0]
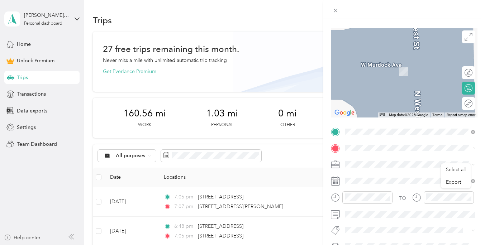
click at [337, 164] on icon at bounding box center [335, 164] width 9 height 9
click at [362, 91] on div "Doordash" at bounding box center [409, 89] width 125 height 8
click at [359, 176] on span at bounding box center [409, 180] width 135 height 11
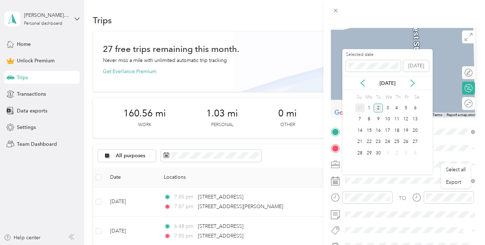
click at [363, 108] on div "31" at bounding box center [359, 108] width 9 height 9
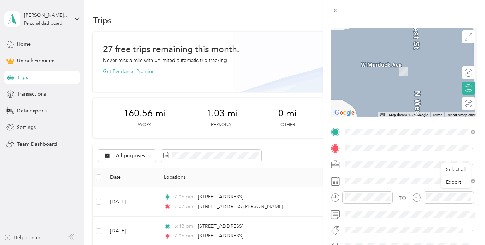
scroll to position [0, 0]
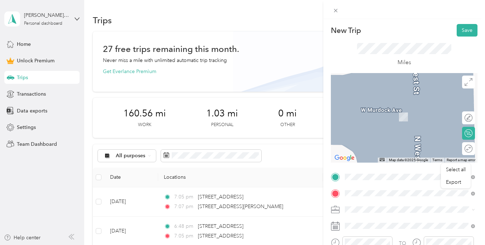
click at [390, 137] on span "[STREET_ADDRESS][PERSON_NAME][US_STATE]" at bounding box center [413, 133] width 111 height 6
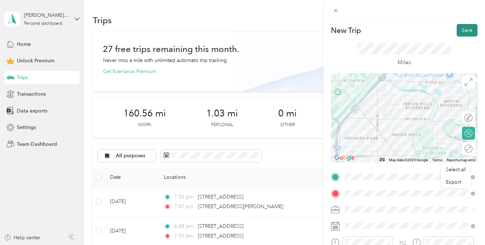
click at [461, 29] on button "Save" at bounding box center [467, 30] width 21 height 13
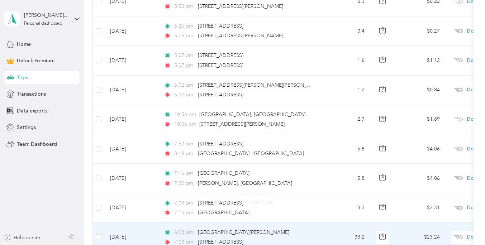
scroll to position [465, 0]
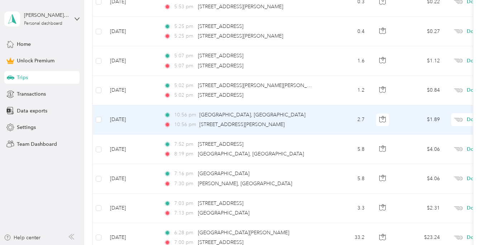
click at [188, 114] on span "10:56 pm" at bounding box center [185, 115] width 22 height 8
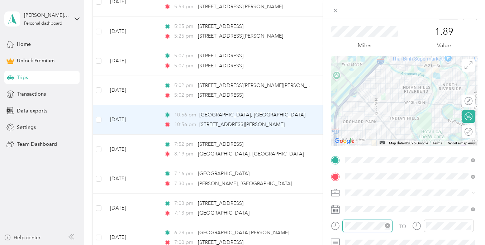
scroll to position [525, 0]
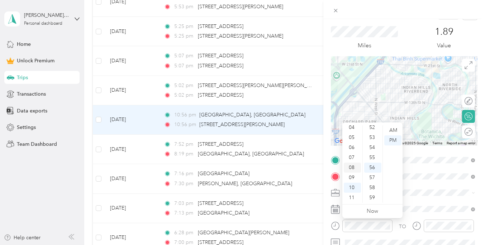
click at [355, 164] on div "08" at bounding box center [352, 168] width 17 height 10
click at [373, 158] on div "55" at bounding box center [372, 158] width 17 height 10
click at [351, 170] on div "08" at bounding box center [352, 168] width 17 height 10
click at [373, 187] on div "20" at bounding box center [372, 187] width 17 height 10
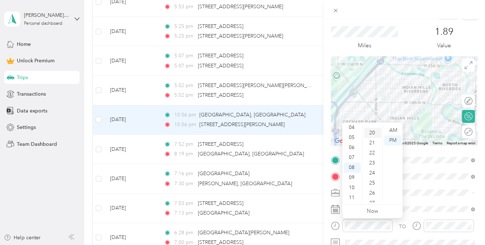
scroll to position [201, 0]
click at [373, 139] on div "21" at bounding box center [372, 140] width 17 height 10
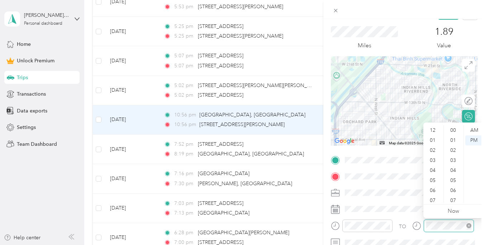
scroll to position [525, 0]
click at [435, 167] on div "08" at bounding box center [433, 168] width 17 height 10
click at [454, 161] on div "31" at bounding box center [453, 160] width 17 height 10
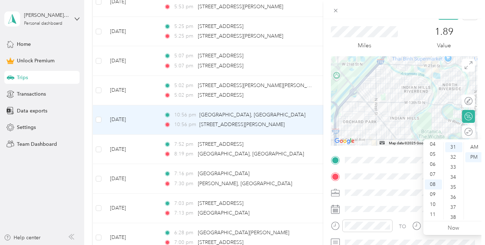
scroll to position [0, 0]
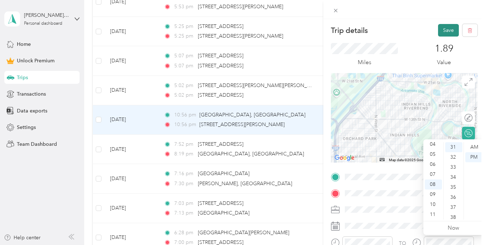
click at [441, 33] on button "Save" at bounding box center [448, 30] width 21 height 13
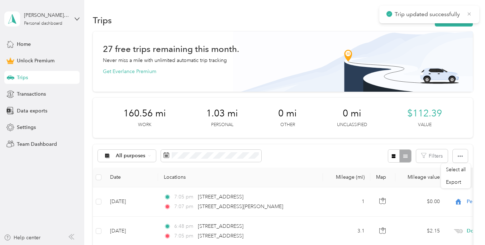
click at [468, 14] on icon at bounding box center [469, 14] width 6 height 6
click at [454, 18] on p "Trip updated successfully" at bounding box center [428, 14] width 67 height 9
click at [450, 19] on button "New trip" at bounding box center [454, 20] width 38 height 13
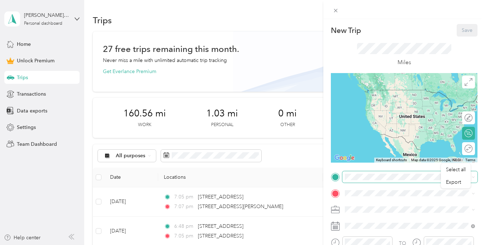
click at [365, 180] on span at bounding box center [409, 176] width 135 height 11
click at [363, 173] on span at bounding box center [409, 176] width 135 height 11
click at [377, 101] on span "[STREET_ADDRESS][PERSON_NAME][US_STATE]" at bounding box center [413, 97] width 111 height 6
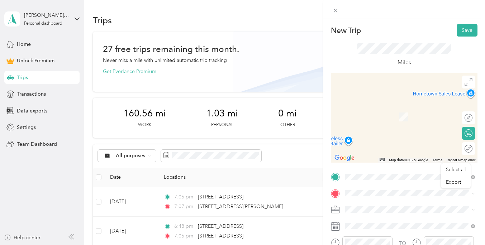
click at [360, 136] on li "Doordash" at bounding box center [409, 133] width 135 height 13
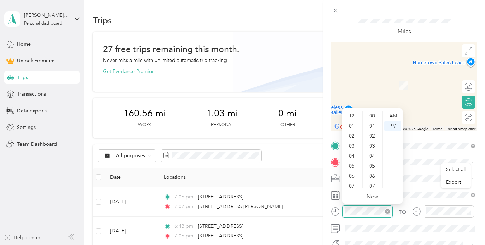
scroll to position [525, 0]
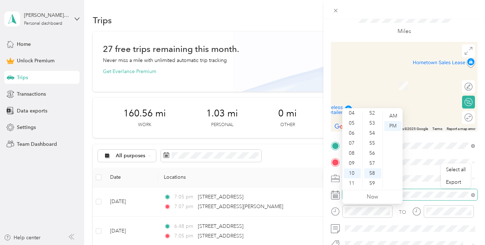
click at [403, 200] on span at bounding box center [409, 194] width 135 height 11
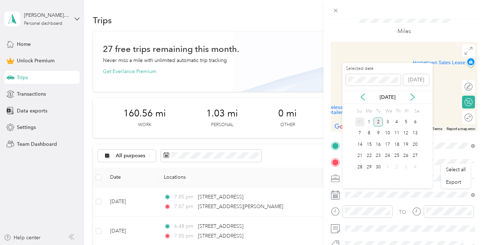
click at [360, 120] on div "31" at bounding box center [359, 122] width 9 height 9
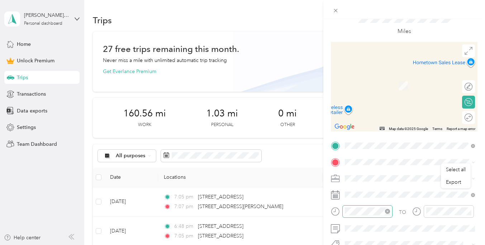
click at [355, 217] on div at bounding box center [367, 211] width 50 height 13
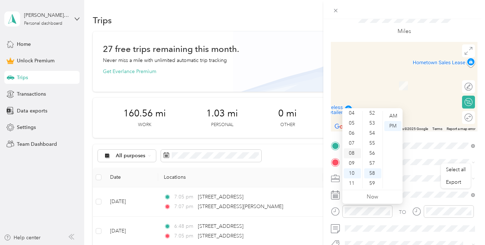
click at [354, 152] on div "08" at bounding box center [352, 153] width 17 height 10
click at [374, 121] on div "33" at bounding box center [372, 121] width 17 height 10
click at [415, 189] on span at bounding box center [409, 194] width 135 height 11
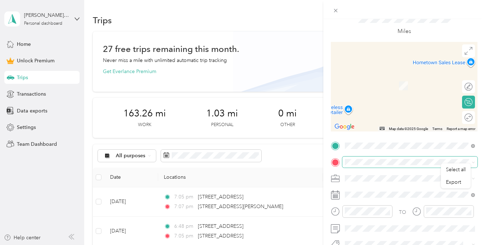
click at [375, 165] on span at bounding box center [409, 162] width 135 height 11
click at [372, 139] on span "[GEOGRAPHIC_DATA], [US_STATE], [GEOGRAPHIC_DATA]" at bounding box center [415, 138] width 114 height 13
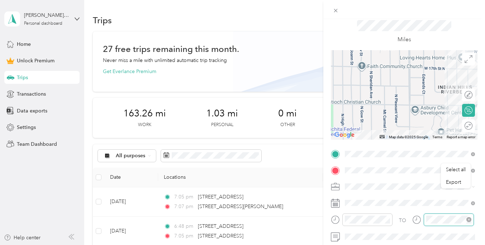
scroll to position [43, 0]
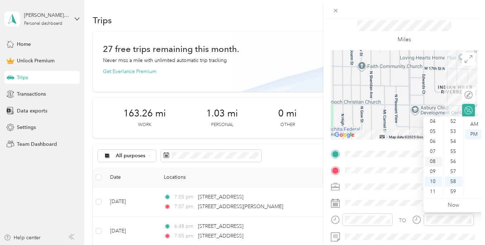
click at [434, 162] on div "08" at bounding box center [433, 162] width 17 height 10
click at [453, 126] on div "42" at bounding box center [453, 125] width 17 height 10
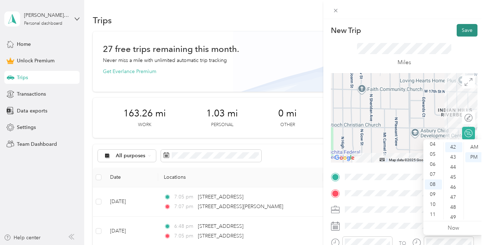
click at [469, 28] on button "Save" at bounding box center [467, 30] width 21 height 13
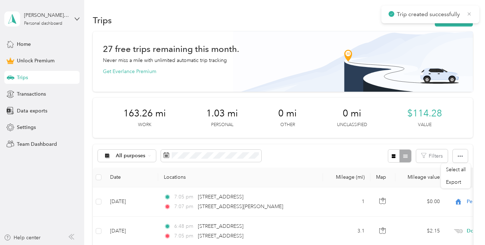
click at [468, 13] on icon at bounding box center [469, 13] width 3 height 3
click at [450, 19] on button "New trip" at bounding box center [454, 20] width 38 height 13
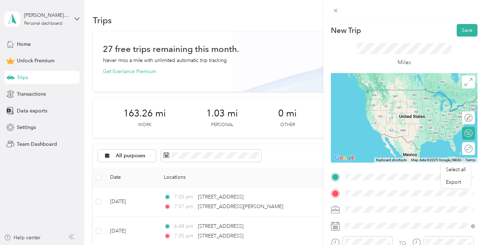
click at [369, 147] on span "[GEOGRAPHIC_DATA], [US_STATE], [GEOGRAPHIC_DATA]" at bounding box center [415, 153] width 114 height 13
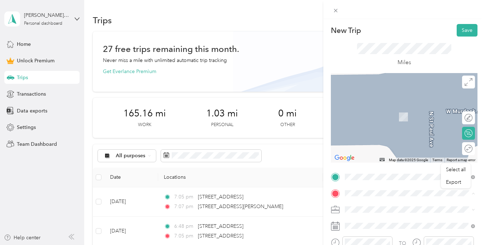
click at [361, 109] on span "2121 North Amidon Street Wichita, Kansas 67203, United States" at bounding box center [413, 106] width 111 height 6
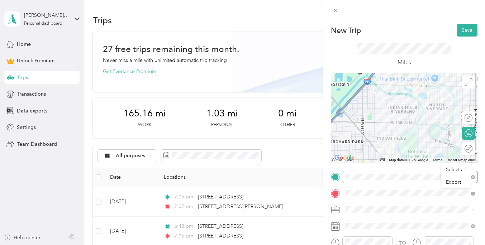
scroll to position [16, 0]
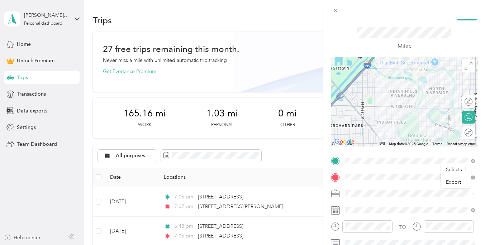
click at [368, 119] on div "Doordash" at bounding box center [409, 118] width 125 height 8
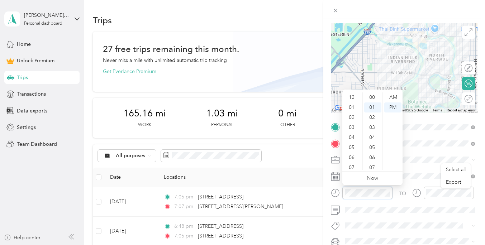
scroll to position [43, 0]
click at [356, 132] on div "08" at bounding box center [352, 135] width 17 height 10
click at [372, 151] on div "44" at bounding box center [372, 154] width 17 height 10
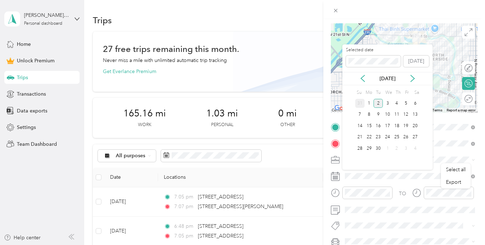
click at [362, 103] on div "31" at bounding box center [359, 103] width 9 height 9
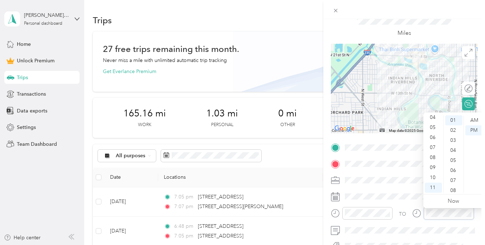
scroll to position [33, 0]
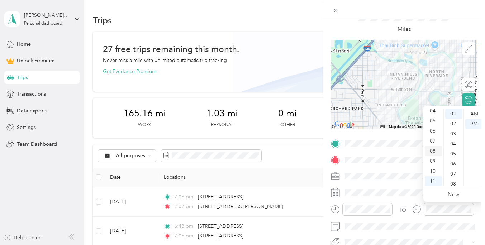
click at [435, 148] on div "08" at bounding box center [433, 151] width 17 height 10
click at [452, 174] on div "50" at bounding box center [453, 177] width 17 height 10
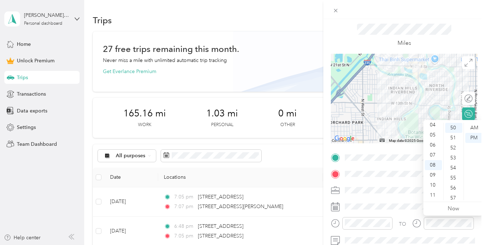
scroll to position [0, 0]
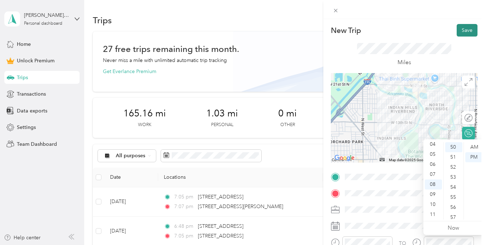
click at [460, 30] on button "Save" at bounding box center [467, 30] width 21 height 13
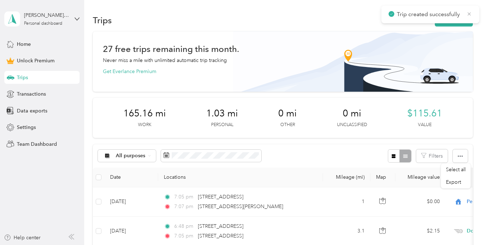
click at [470, 12] on icon at bounding box center [469, 14] width 6 height 6
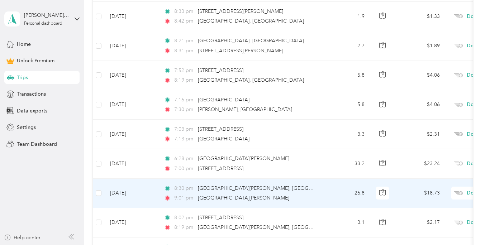
scroll to position [587, 0]
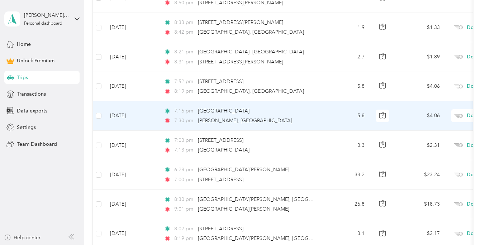
click at [127, 114] on td "[DATE]" at bounding box center [131, 115] width 54 height 29
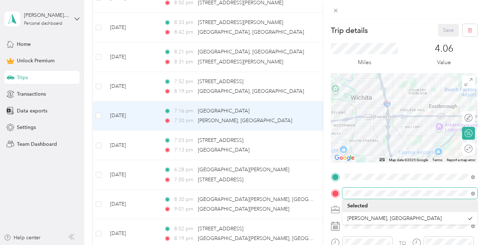
click at [323, 192] on form "Trip details Save This trip cannot be edited because it is either under review,…" at bounding box center [404, 176] width 162 height 304
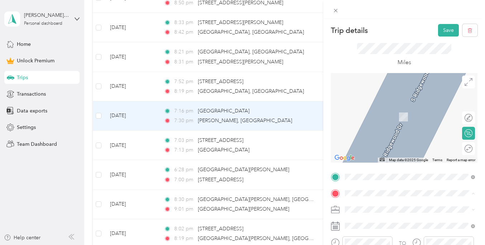
click at [390, 114] on li "[STREET_ADDRESS][PERSON_NAME][US_STATE]" at bounding box center [409, 106] width 135 height 15
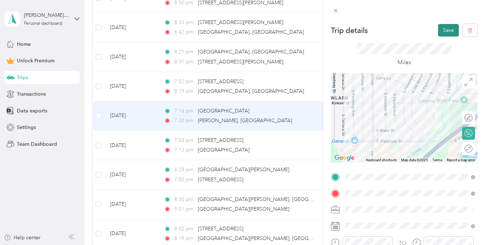
click at [444, 35] on button "Save" at bounding box center [448, 30] width 21 height 13
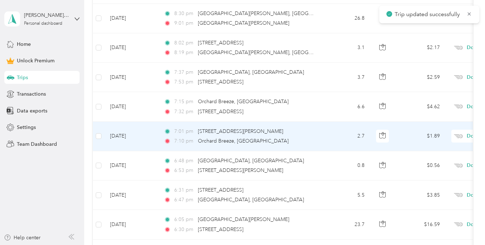
scroll to position [772, 0]
